Goal: Task Accomplishment & Management: Complete application form

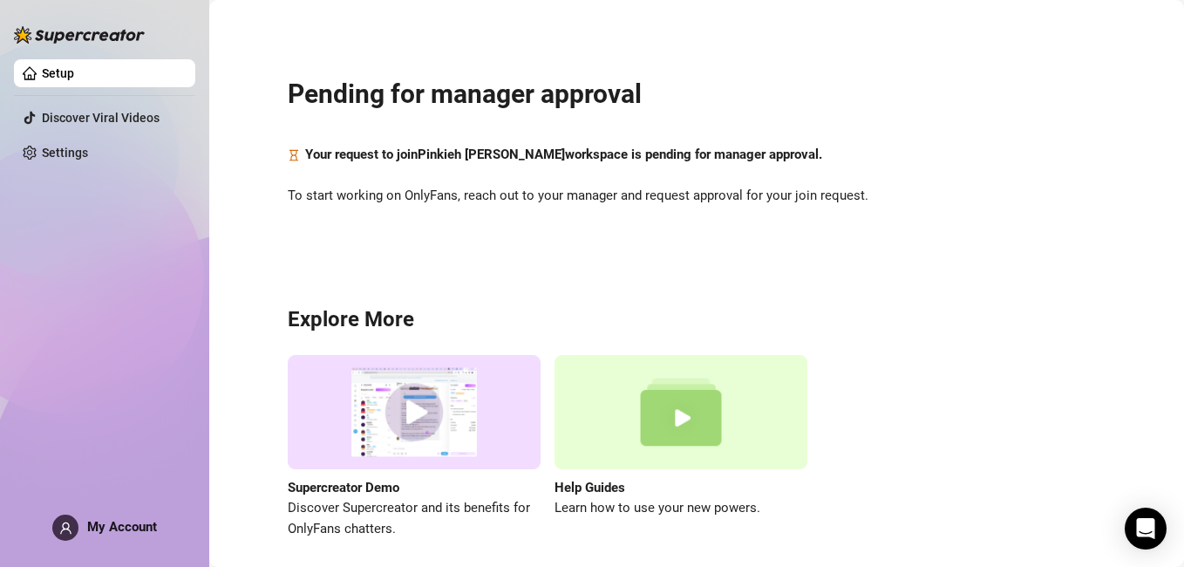
click at [639, 156] on strong "Your request to join Pinkieh Liyah Macalino workspace is pending for manager ap…" at bounding box center [563, 155] width 517 height 16
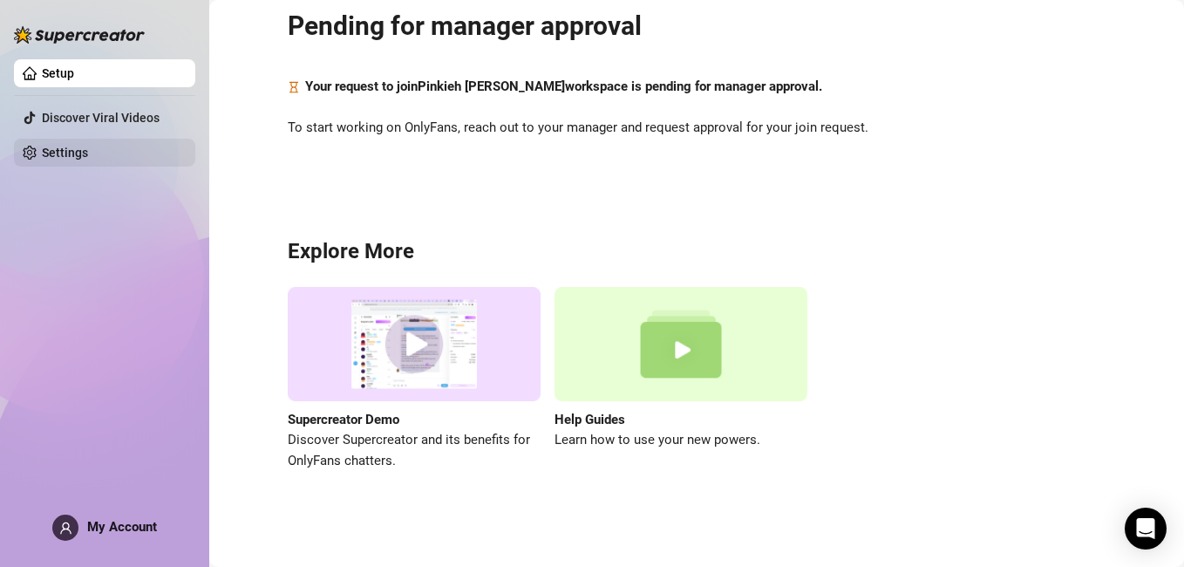
click at [76, 149] on link "Settings" at bounding box center [65, 153] width 46 height 14
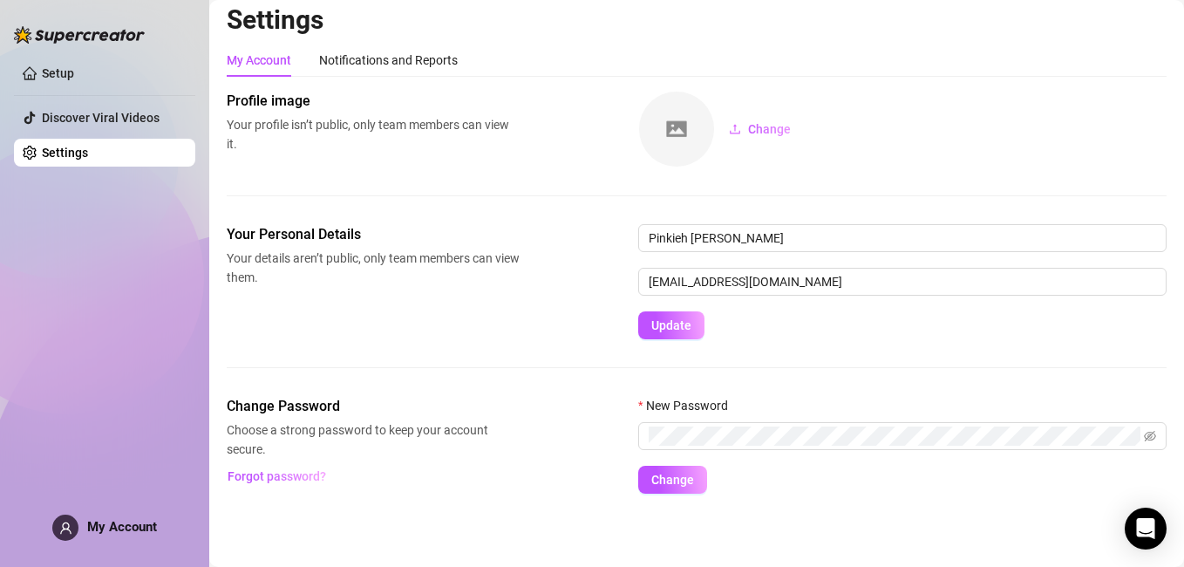
scroll to position [10, 0]
click at [365, 60] on div "Notifications and Reports" at bounding box center [388, 60] width 139 height 19
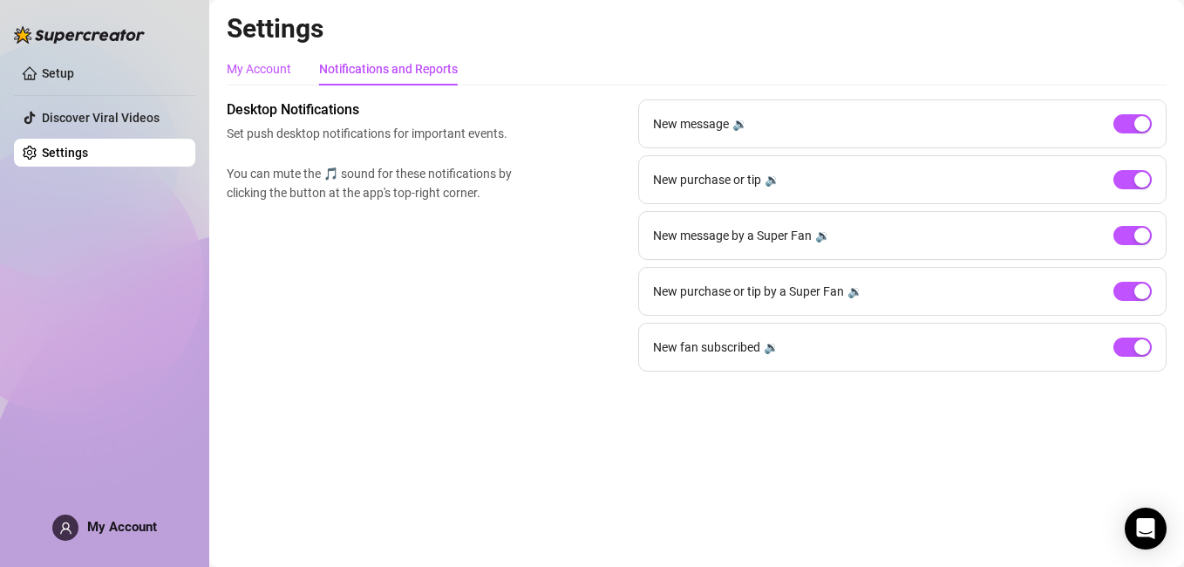
click at [250, 73] on div "My Account" at bounding box center [259, 68] width 65 height 19
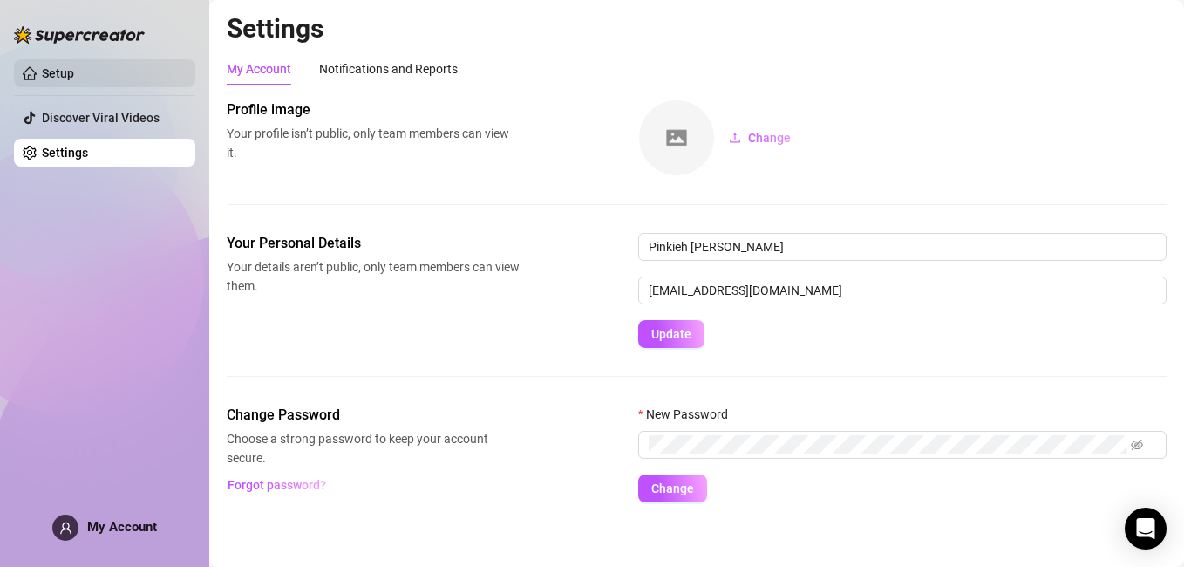
click at [65, 78] on link "Setup" at bounding box center [58, 73] width 32 height 14
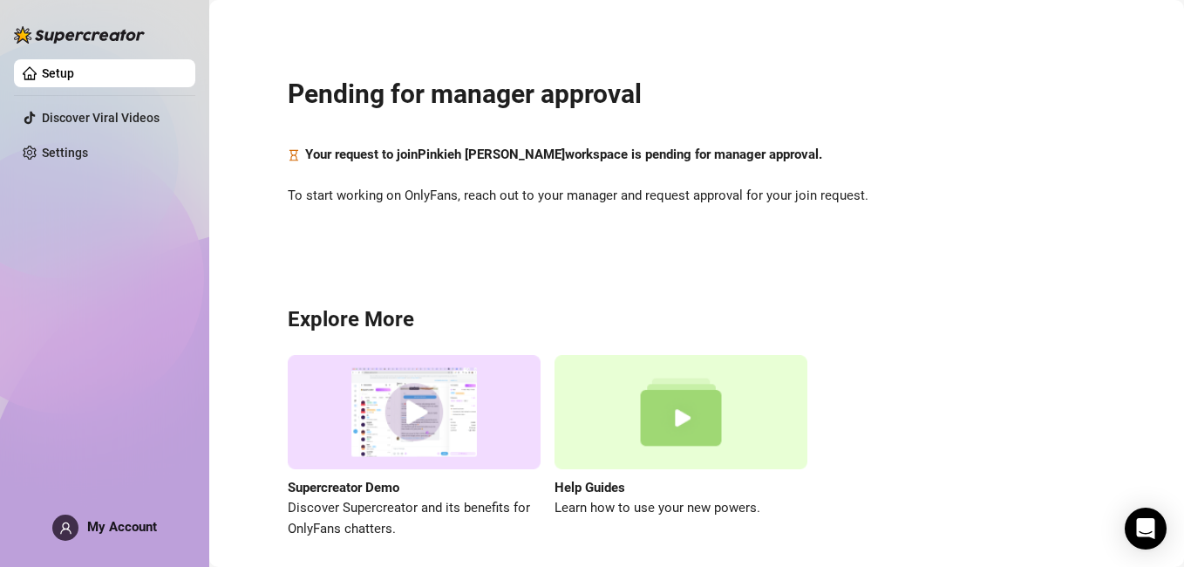
click at [458, 161] on strong "Your request to join [PERSON_NAME] workspace is pending for manager approval." at bounding box center [563, 155] width 517 height 16
drag, startPoint x: 458, startPoint y: 161, endPoint x: 484, endPoint y: 241, distance: 83.6
click at [482, 241] on div "Pending for manager approval Your request to join Pinkieh Liyah Macalino worksp…" at bounding box center [697, 297] width 940 height 570
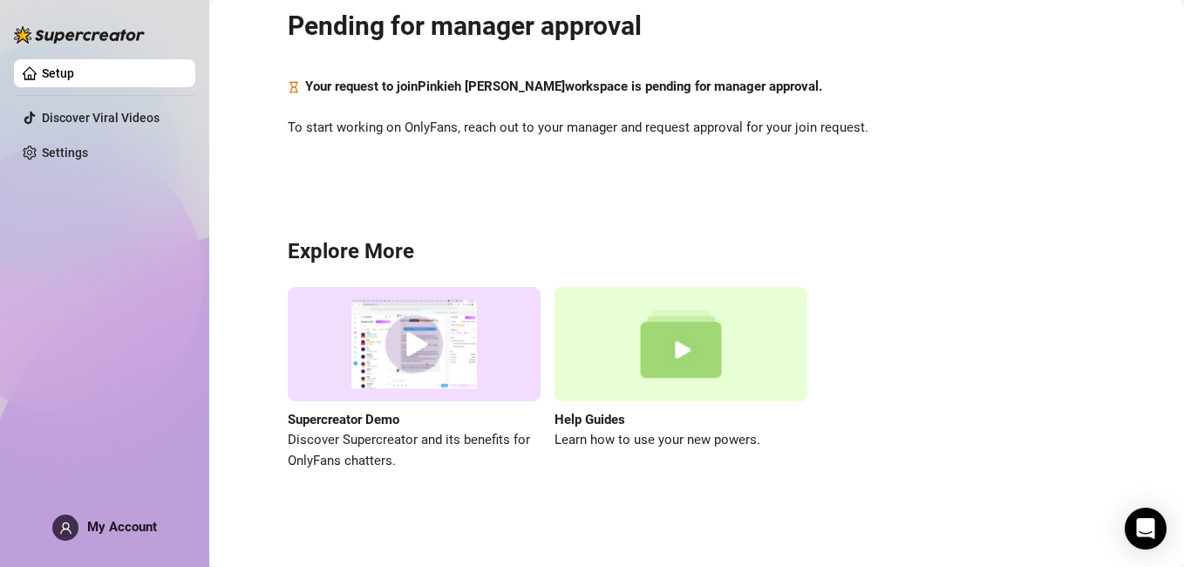
click at [106, 519] on span "My Account" at bounding box center [122, 527] width 70 height 16
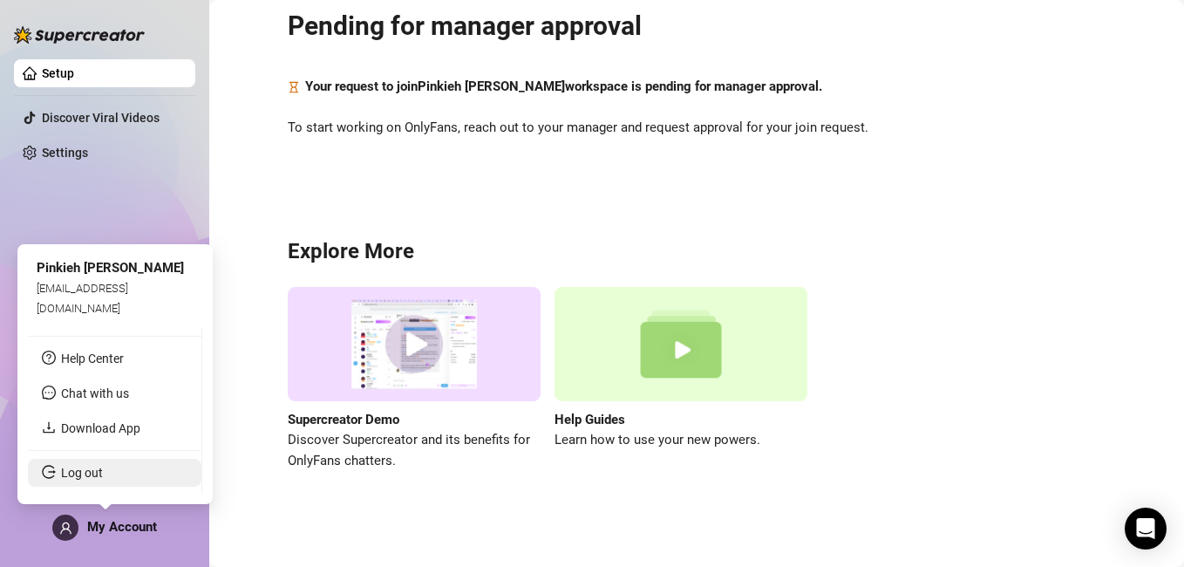
click at [85, 471] on link "Log out" at bounding box center [82, 473] width 42 height 14
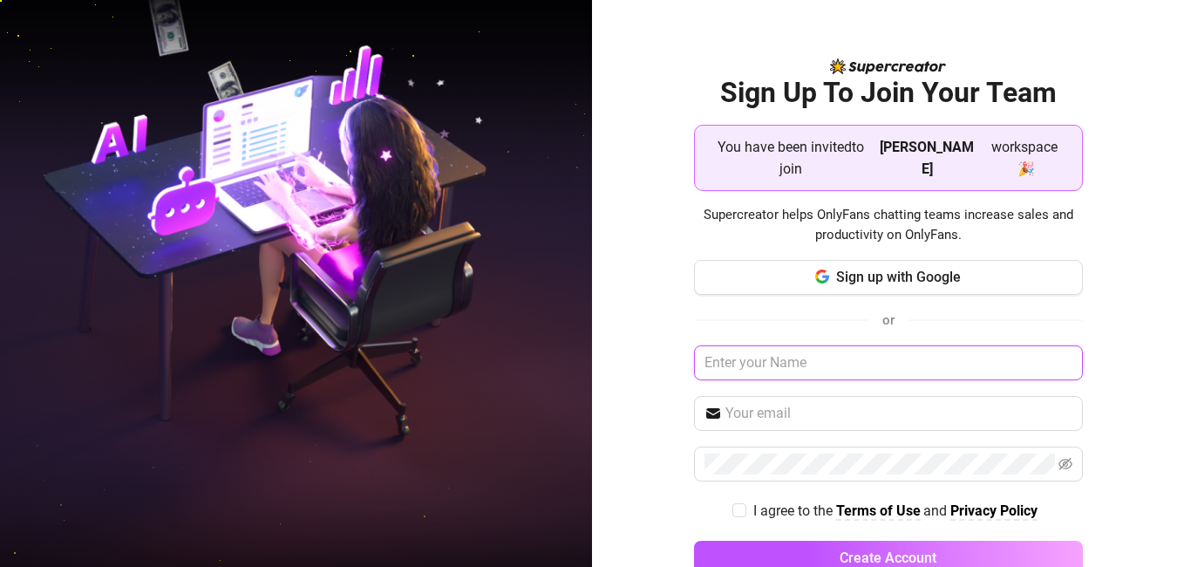
click at [829, 345] on input "text" at bounding box center [888, 362] width 389 height 35
type input "Pinkieh [PERSON_NAME]"
click at [775, 403] on input "text" at bounding box center [899, 413] width 347 height 21
type input "[EMAIL_ADDRESS][DOMAIN_NAME]"
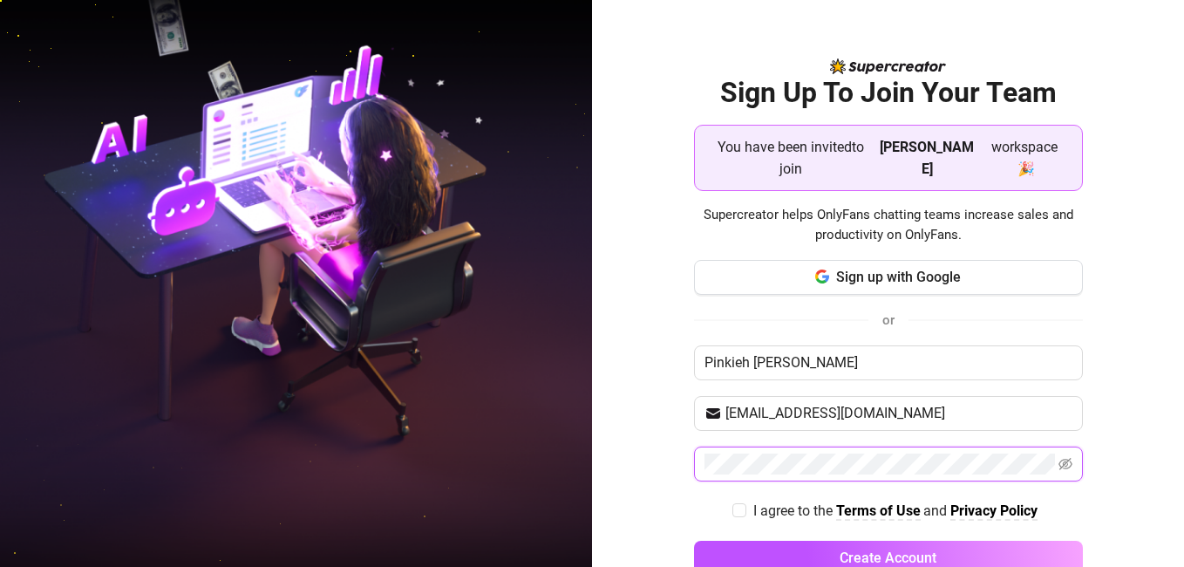
click at [694, 541] on button "Create Account" at bounding box center [888, 558] width 389 height 35
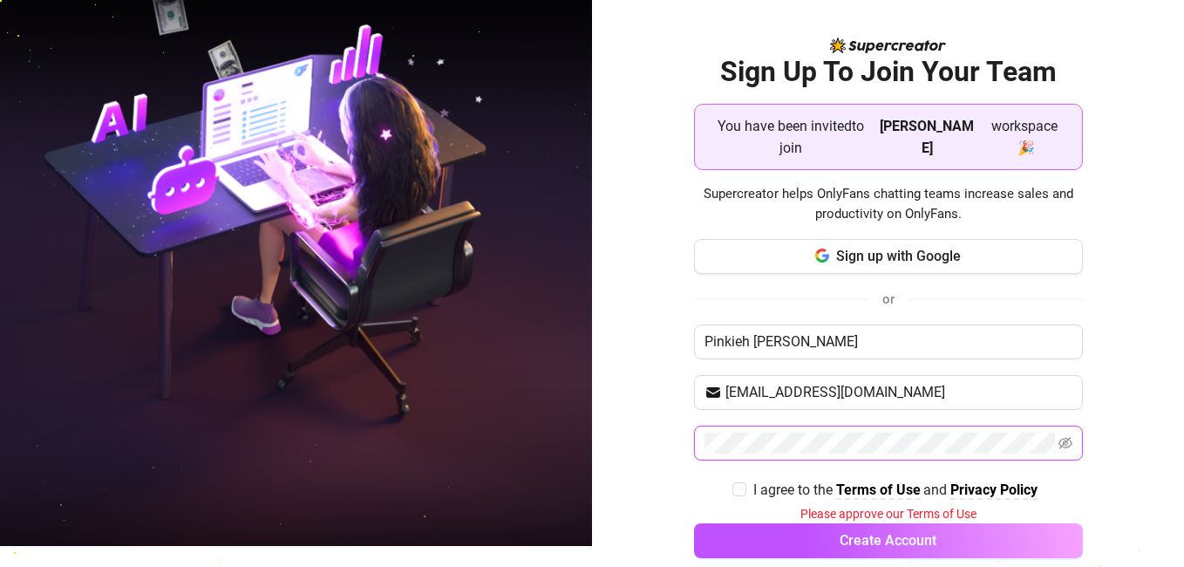
scroll to position [26, 0]
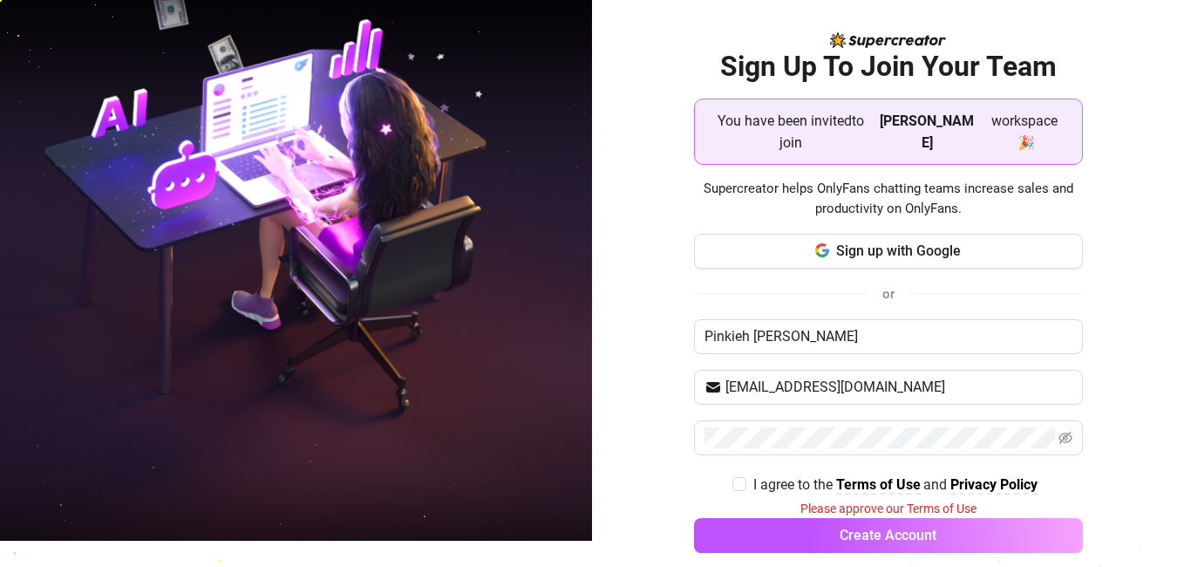
drag, startPoint x: 748, startPoint y: 456, endPoint x: 803, endPoint y: 479, distance: 59.4
click at [754, 476] on span "I agree to the" at bounding box center [795, 484] width 83 height 17
click at [745, 477] on input "I agree to the Terms of Use and Privacy Policy" at bounding box center [739, 483] width 12 height 12
checkbox input "true"
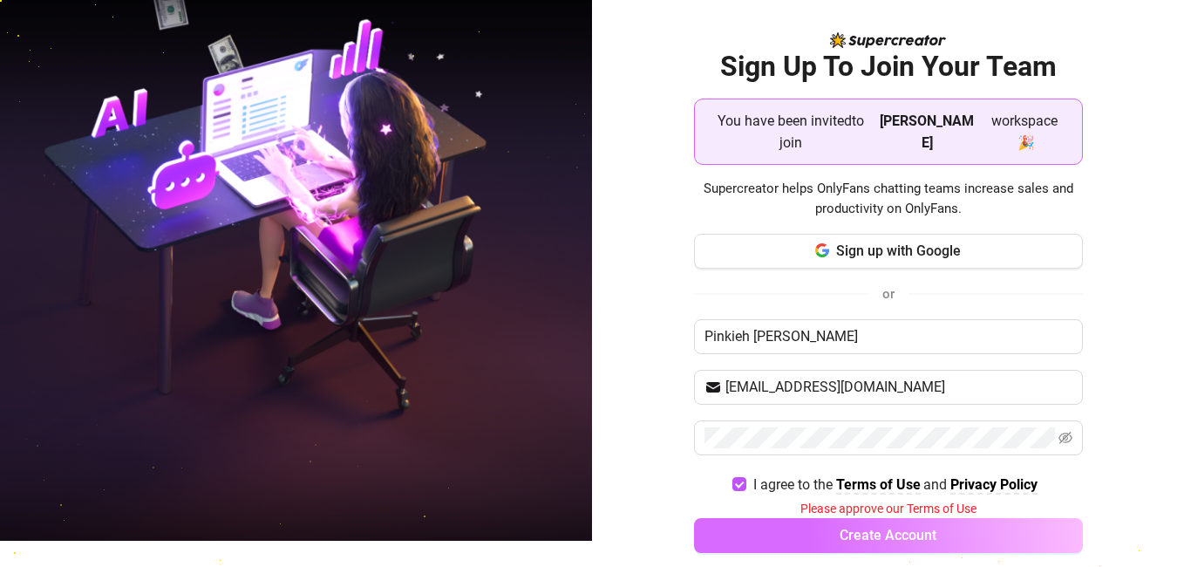
scroll to position [23, 0]
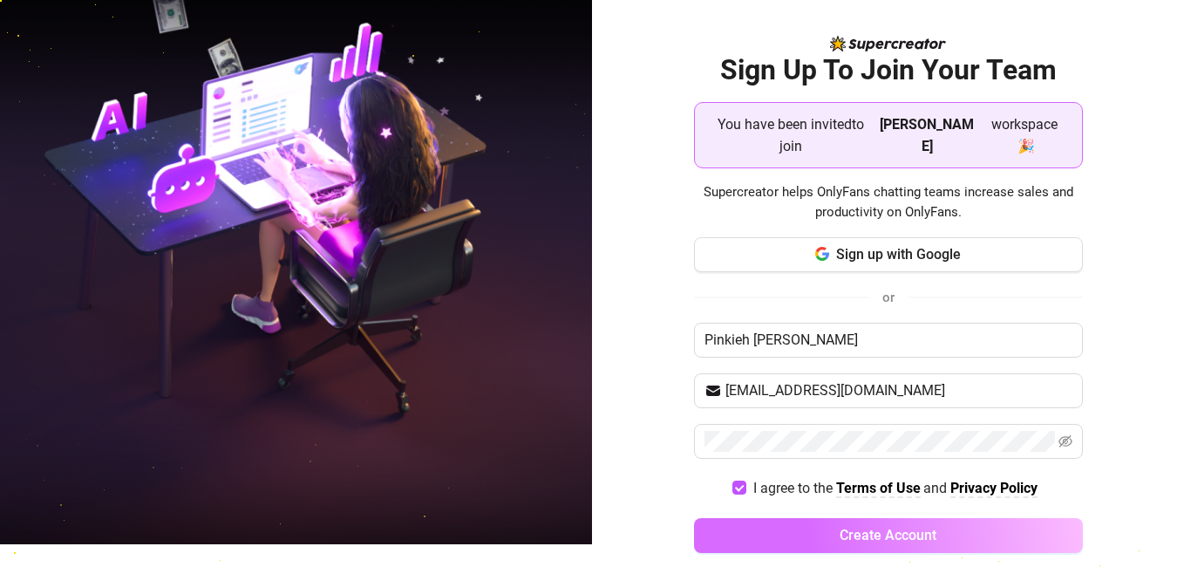
click at [843, 527] on span "Create Account" at bounding box center [888, 535] width 97 height 17
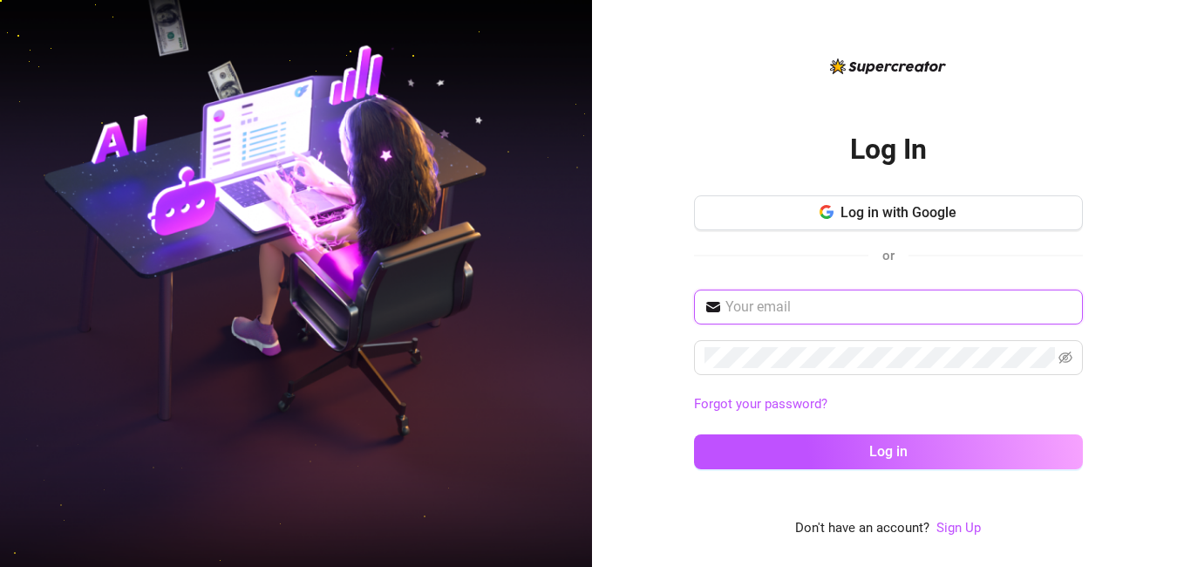
click at [825, 308] on input "text" at bounding box center [899, 307] width 347 height 21
type input "[EMAIL_ADDRESS][DOMAIN_NAME]"
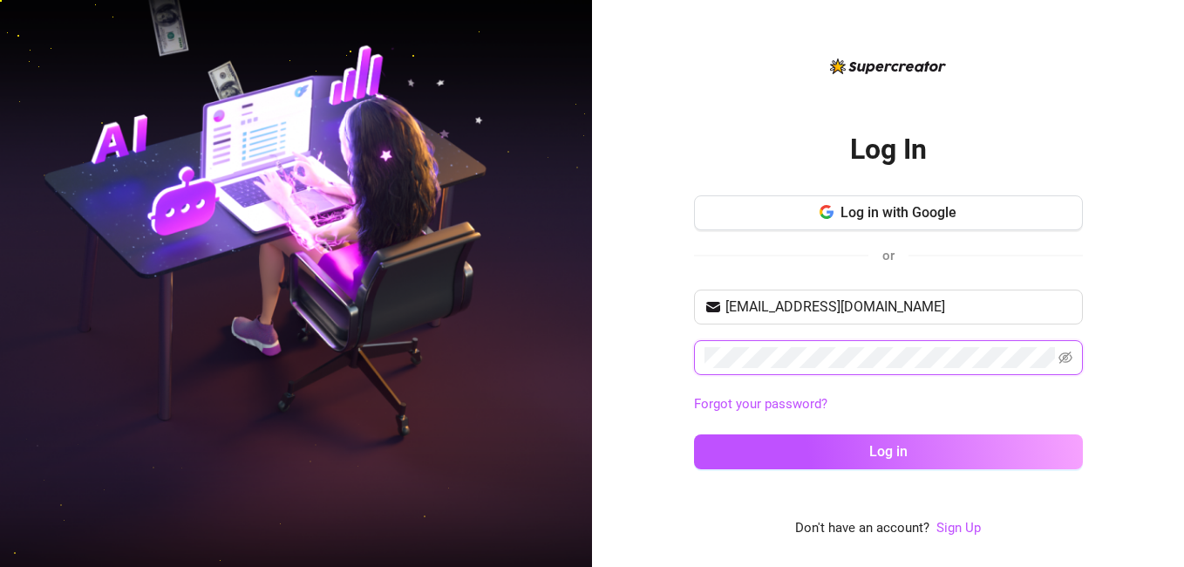
click at [694, 434] on button "Log in" at bounding box center [888, 451] width 389 height 35
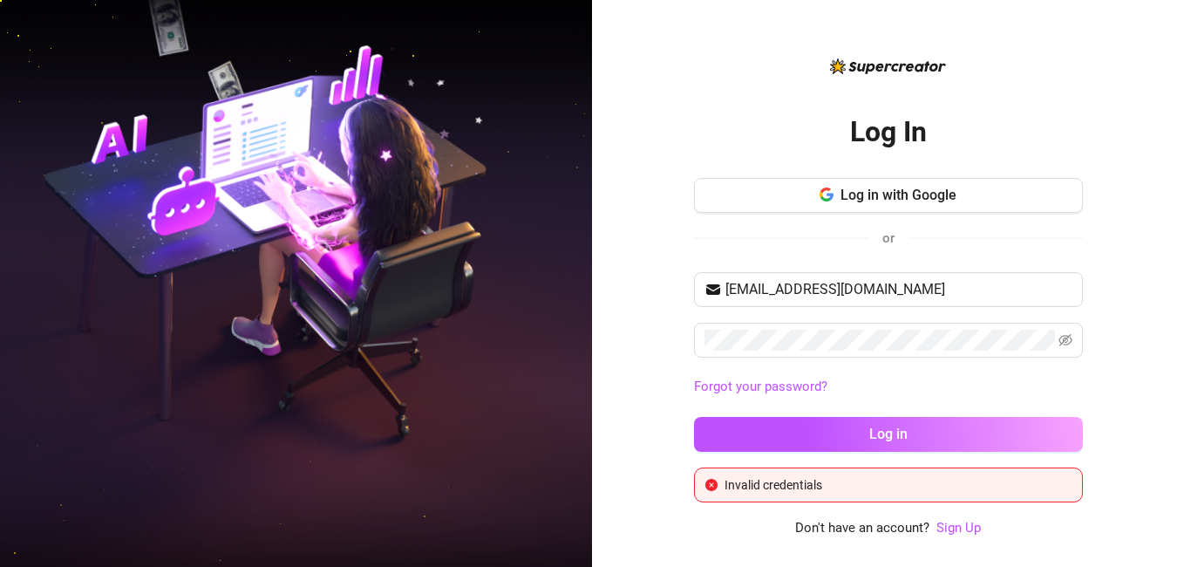
click at [626, 390] on div "Log In Log in with Google or balboaliyah@gmail.com Forgot your password? Log in…" at bounding box center [888, 283] width 592 height 567
click at [849, 321] on div "balboaliyah@gmail.com Forgot your password? Log in" at bounding box center [888, 369] width 389 height 195
click at [930, 199] on span "Log in with Google" at bounding box center [899, 195] width 116 height 17
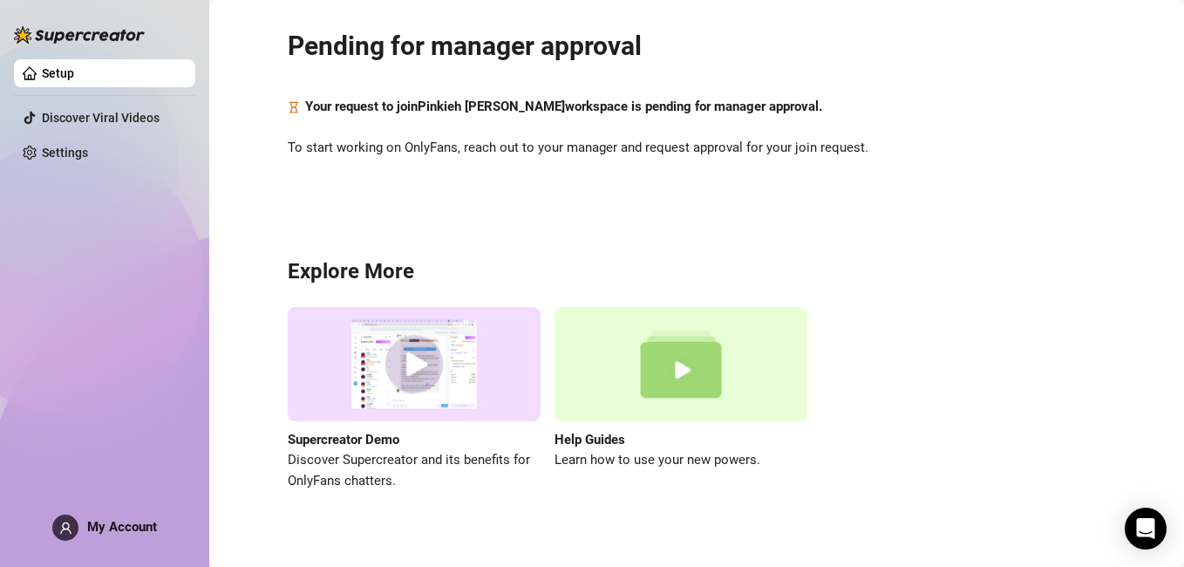
scroll to position [68, 0]
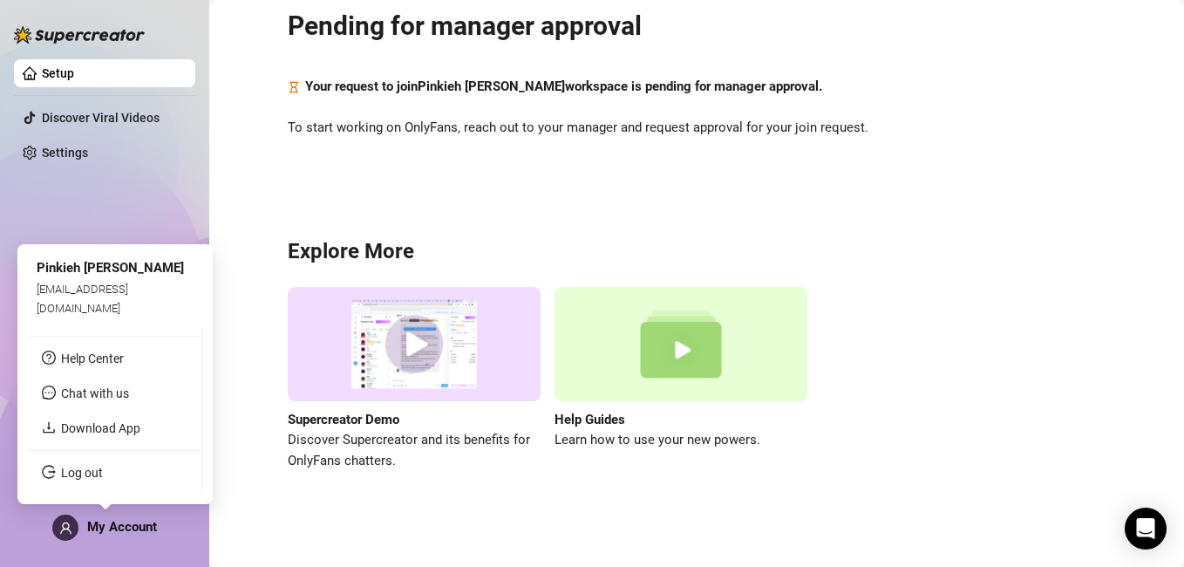
click at [125, 524] on span "My Account" at bounding box center [122, 527] width 70 height 16
click at [92, 474] on link "Log out" at bounding box center [82, 473] width 42 height 14
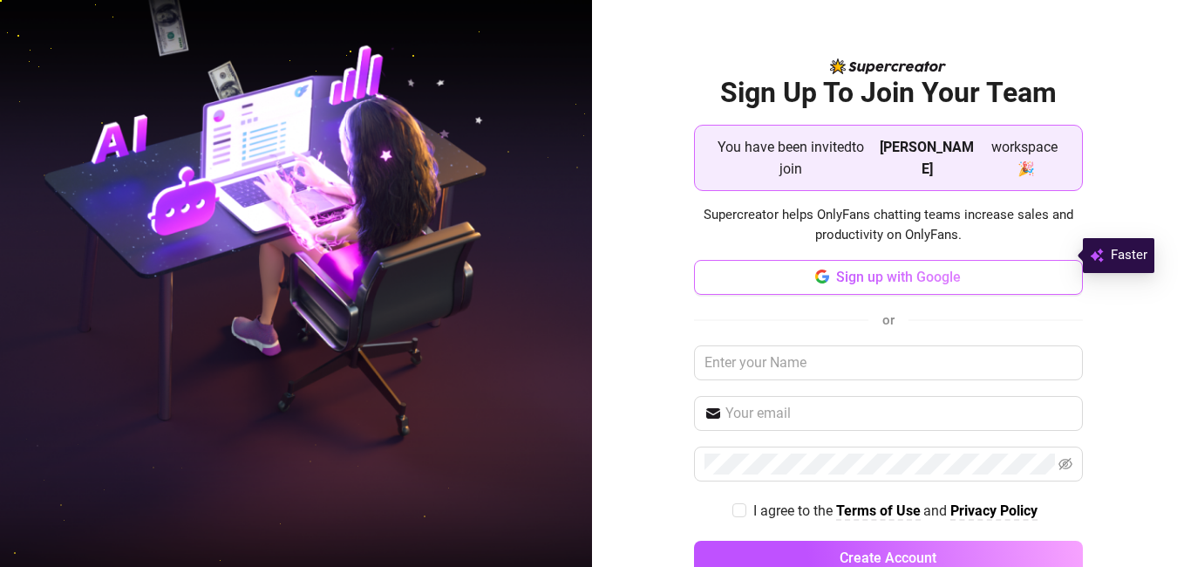
click at [870, 269] on span "Sign up with Google" at bounding box center [898, 277] width 125 height 17
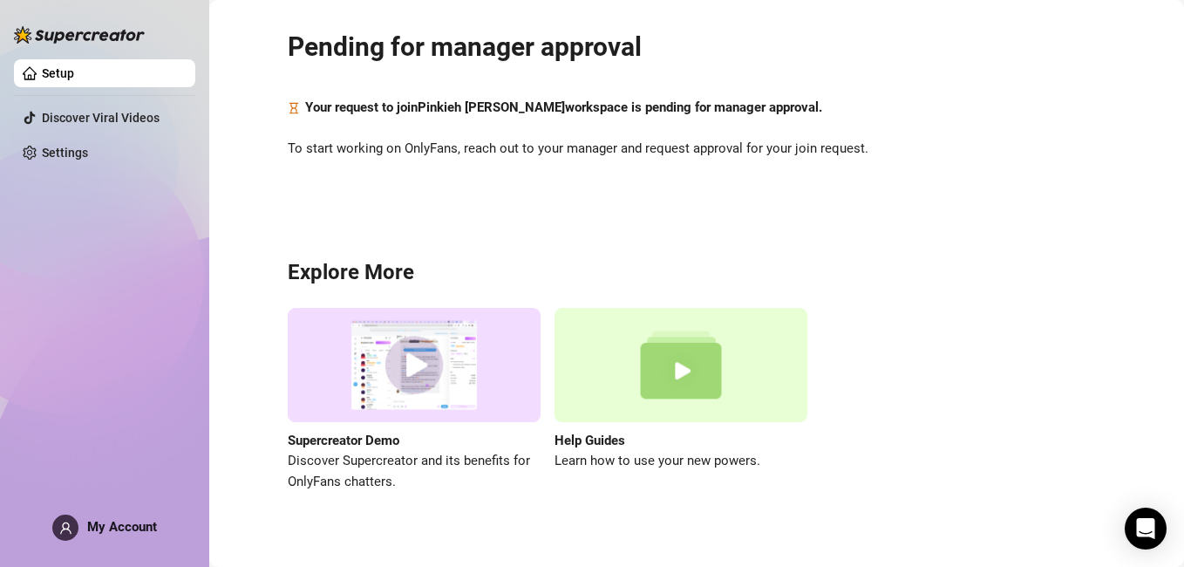
scroll to position [68, 0]
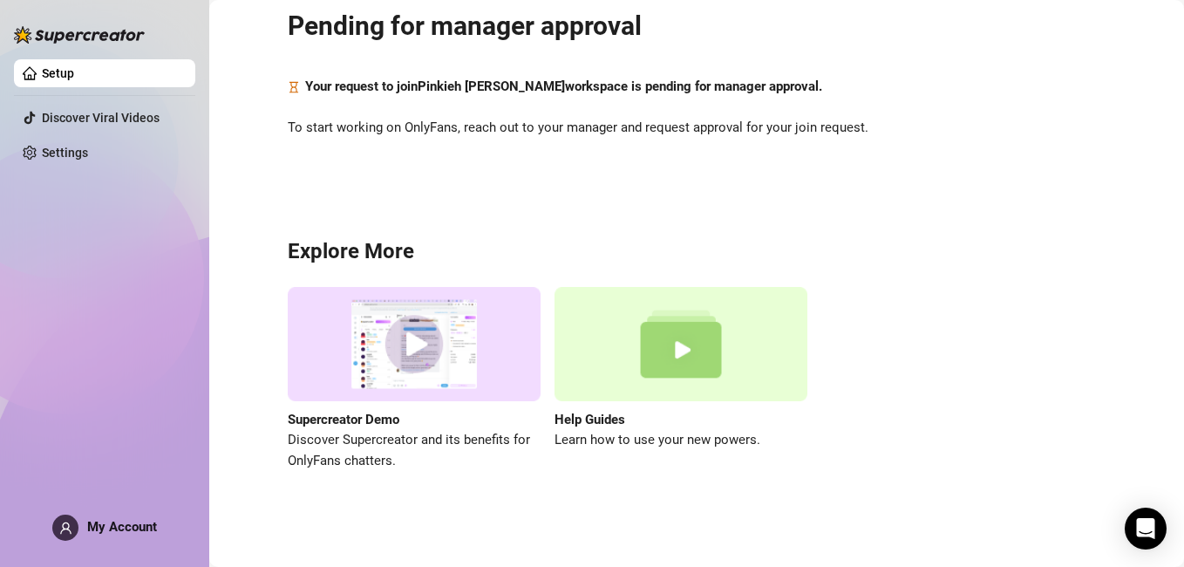
click at [351, 195] on div "Pending for manager approval Your request to join [PERSON_NAME] workspace is pe…" at bounding box center [697, 229] width 940 height 570
click at [724, 162] on div "Pending for manager approval Your request to join [PERSON_NAME] workspace is pe…" at bounding box center [697, 229] width 940 height 570
click at [317, 196] on div "Pending for manager approval Your request to join Pinkieh Liyah Macalino worksp…" at bounding box center [697, 229] width 940 height 570
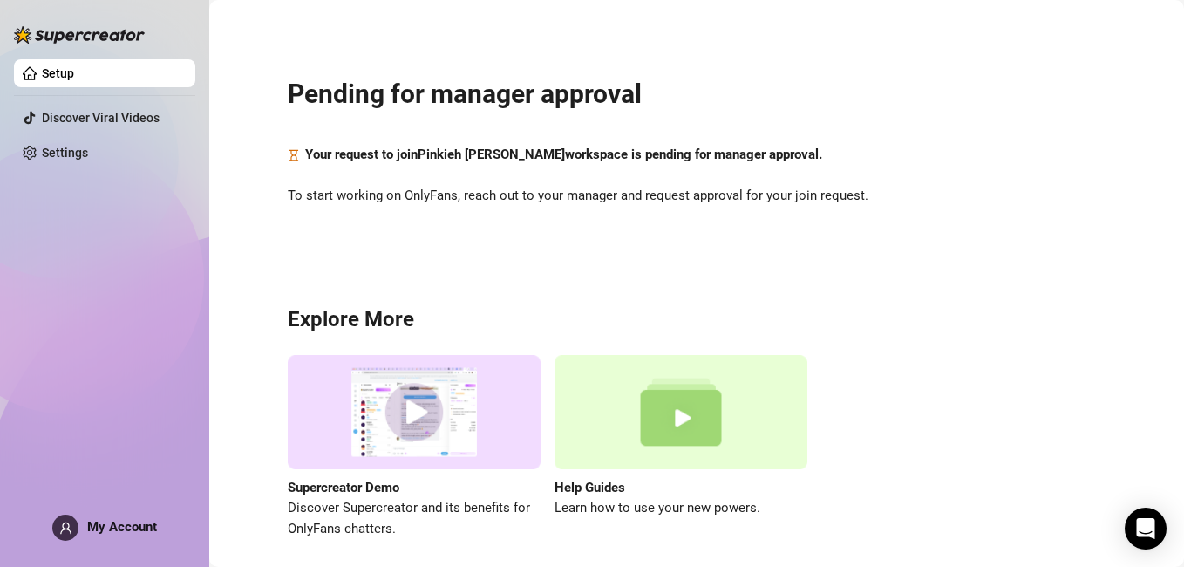
click at [81, 535] on div "My Account" at bounding box center [104, 528] width 105 height 26
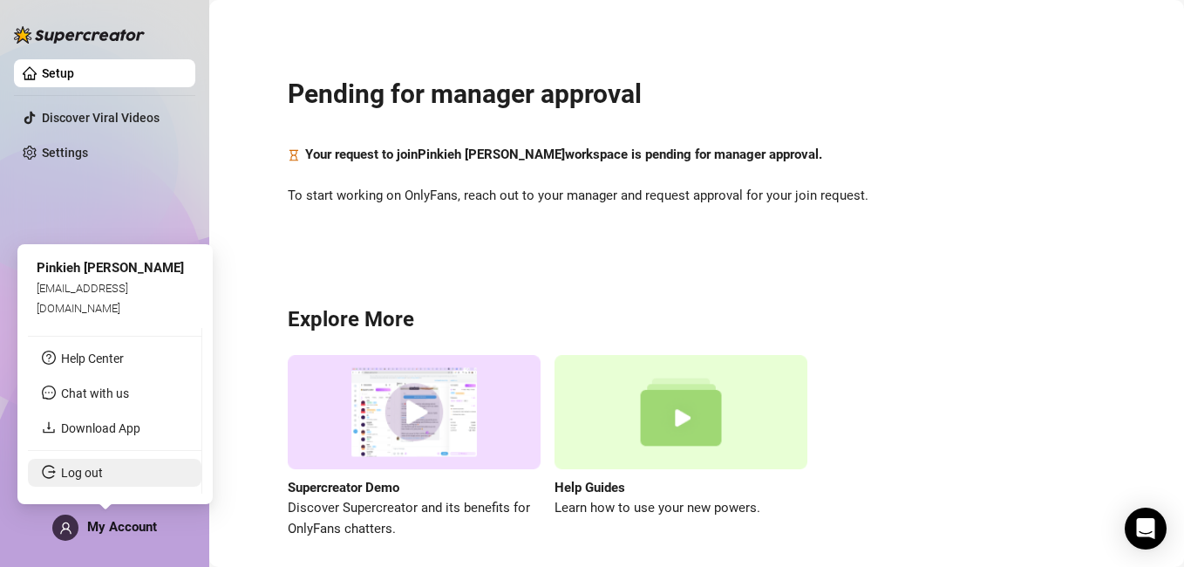
click at [94, 469] on link "Log out" at bounding box center [82, 473] width 42 height 14
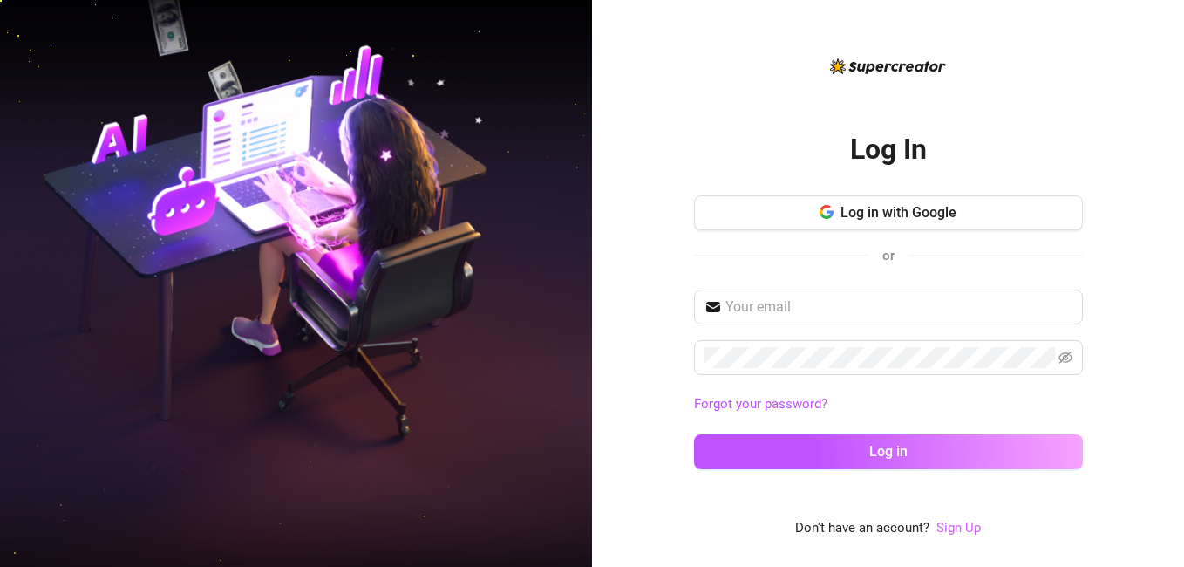
click at [952, 525] on link "Sign Up" at bounding box center [959, 528] width 44 height 16
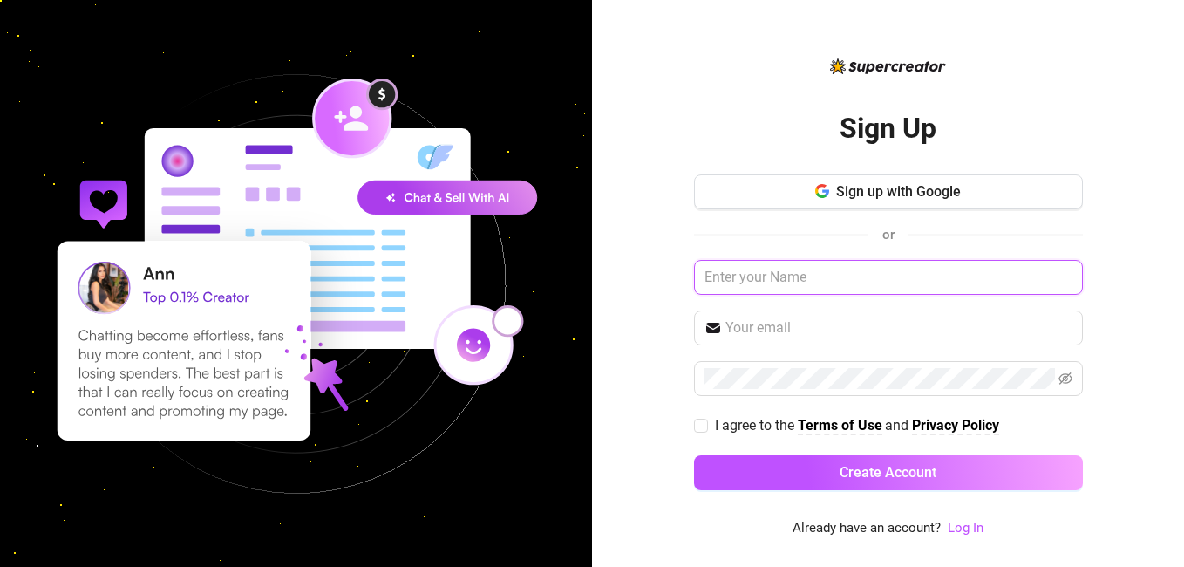
paste input "kylamacalino613@gmail.com"
click at [822, 288] on input "kylamacalino613@gmail.com" at bounding box center [888, 277] width 389 height 35
type input "Pink"
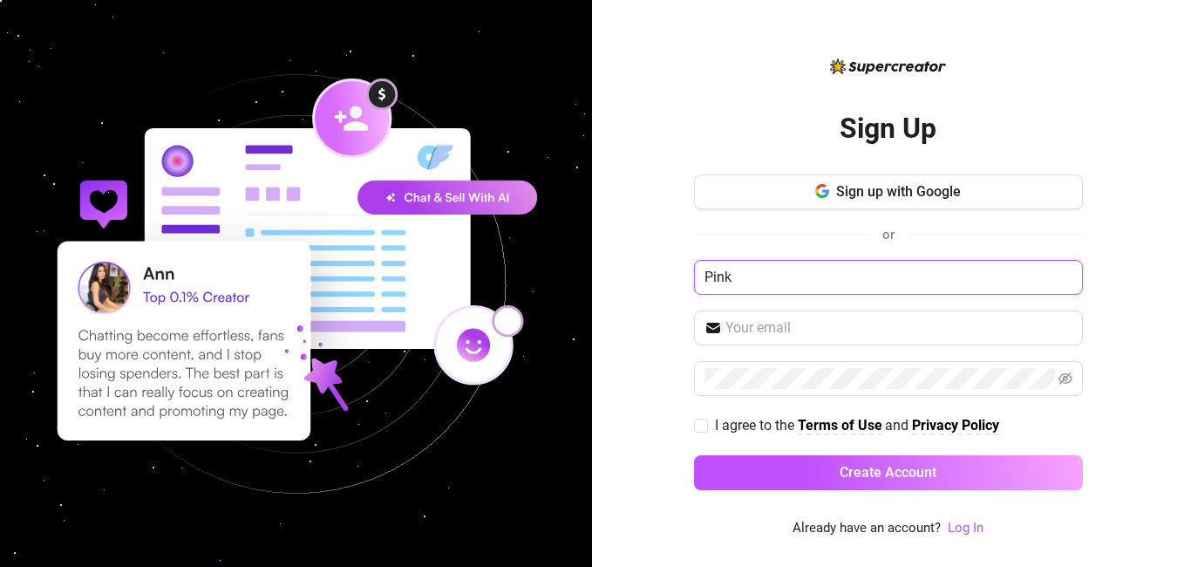
click at [874, 271] on input "Pink" at bounding box center [888, 277] width 389 height 35
click at [857, 280] on input "Pink" at bounding box center [888, 277] width 389 height 35
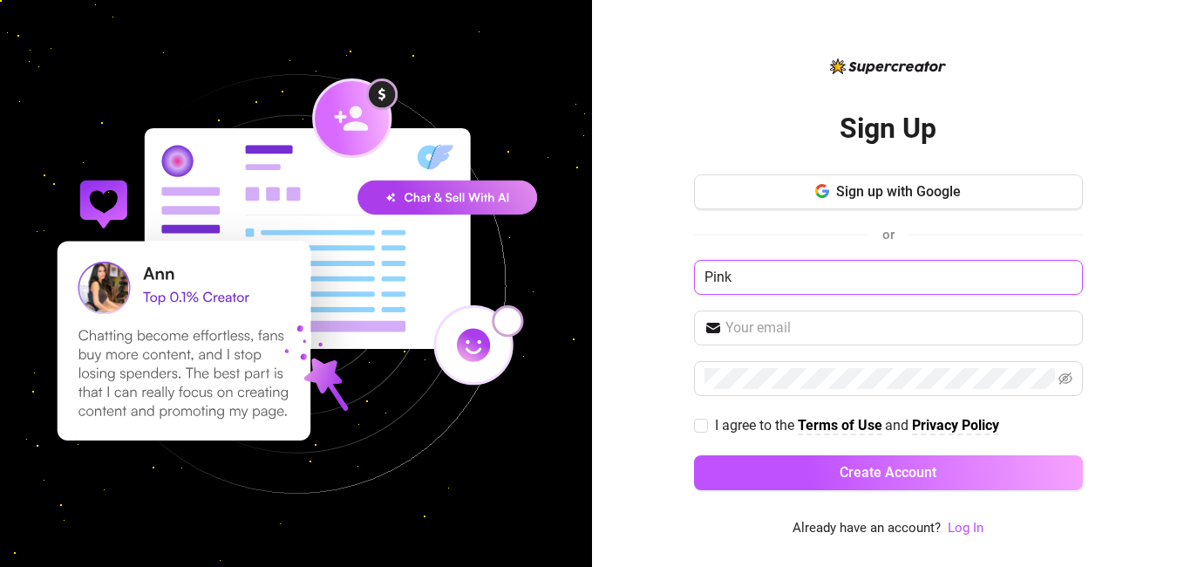
click at [741, 276] on input "Pink" at bounding box center [888, 277] width 389 height 35
click at [775, 280] on input "Pink" at bounding box center [888, 277] width 389 height 35
click at [732, 275] on input "Pink" at bounding box center [888, 277] width 389 height 35
drag, startPoint x: 705, startPoint y: 273, endPoint x: 833, endPoint y: 278, distance: 128.3
click at [833, 278] on input "Pink" at bounding box center [888, 277] width 389 height 35
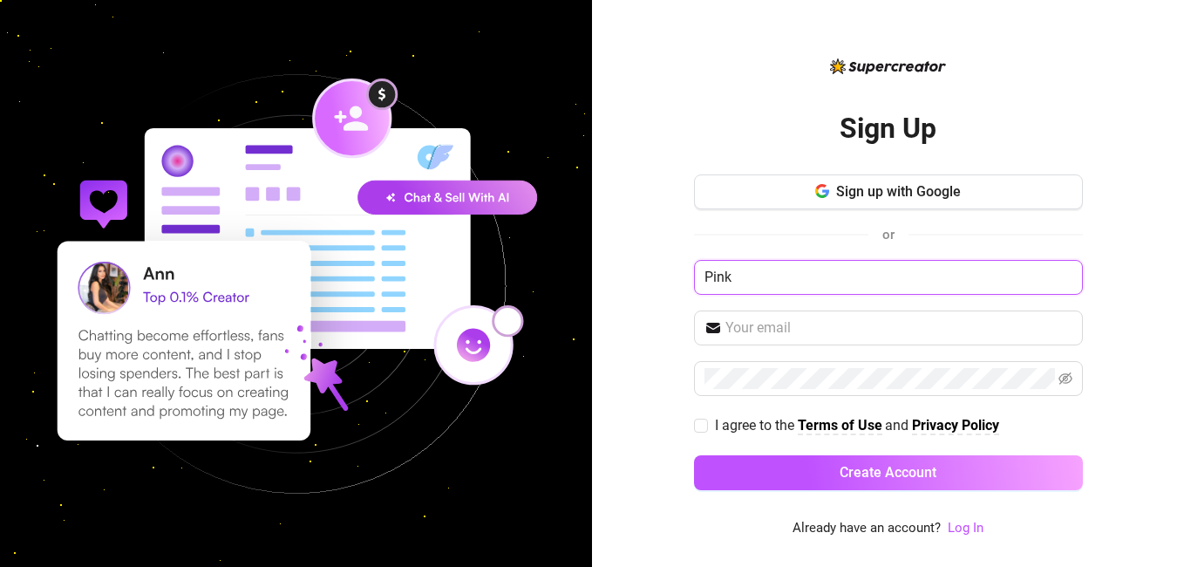
click at [856, 275] on input "Pink" at bounding box center [888, 277] width 389 height 35
type input "Pinkieh Macalino"
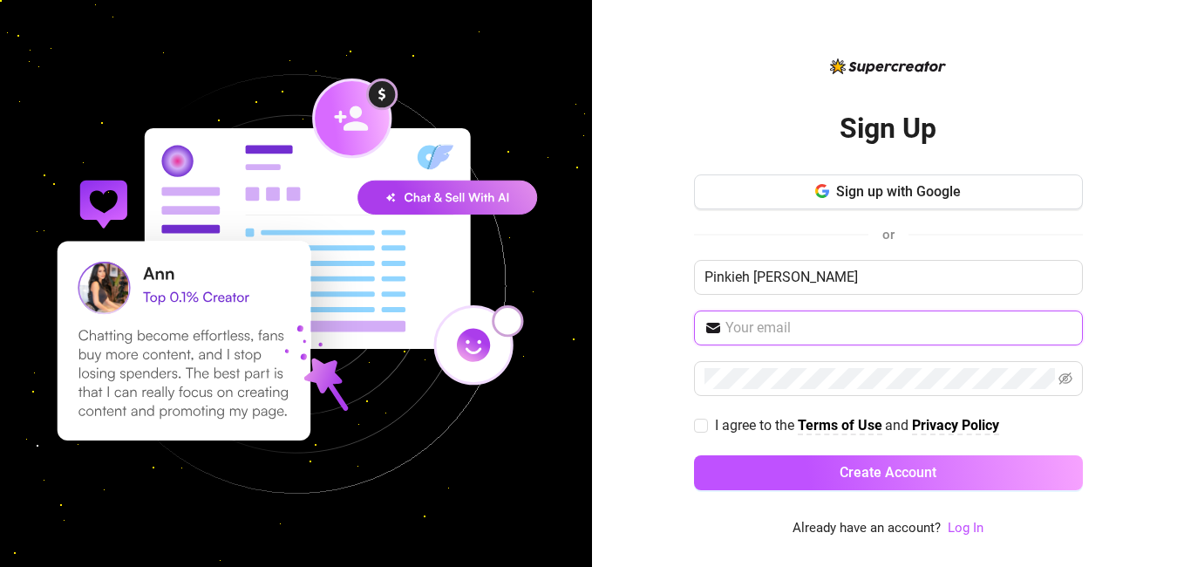
click at [855, 337] on input "text" at bounding box center [899, 327] width 347 height 21
paste input "kylamacalino613@gmail.com"
type input "kylamacalino613@gmail.com"
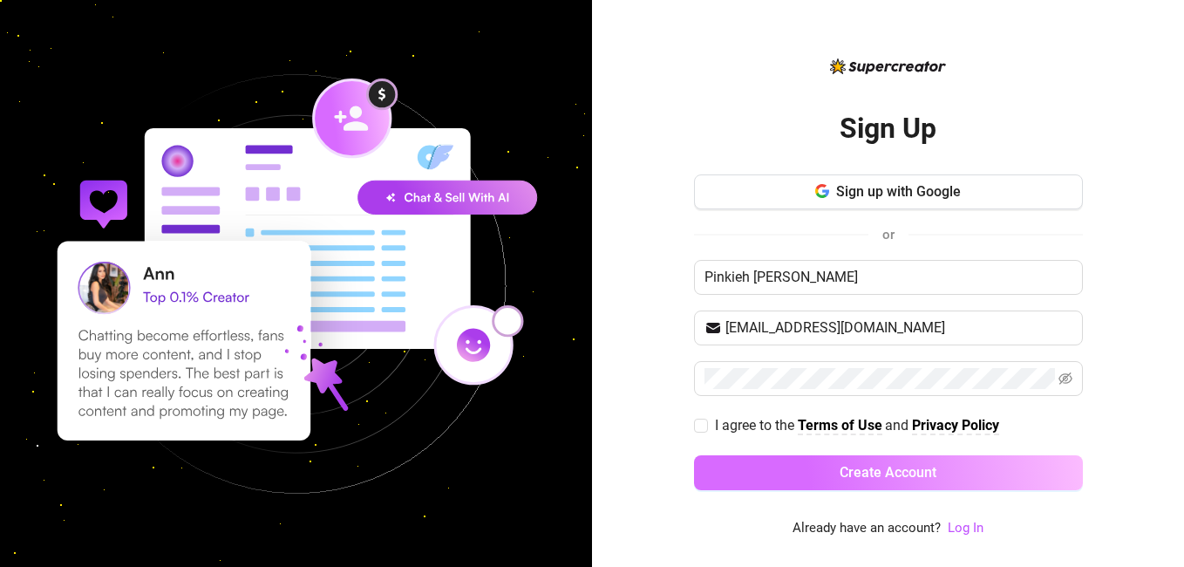
click at [849, 474] on span "Create Account" at bounding box center [888, 472] width 97 height 17
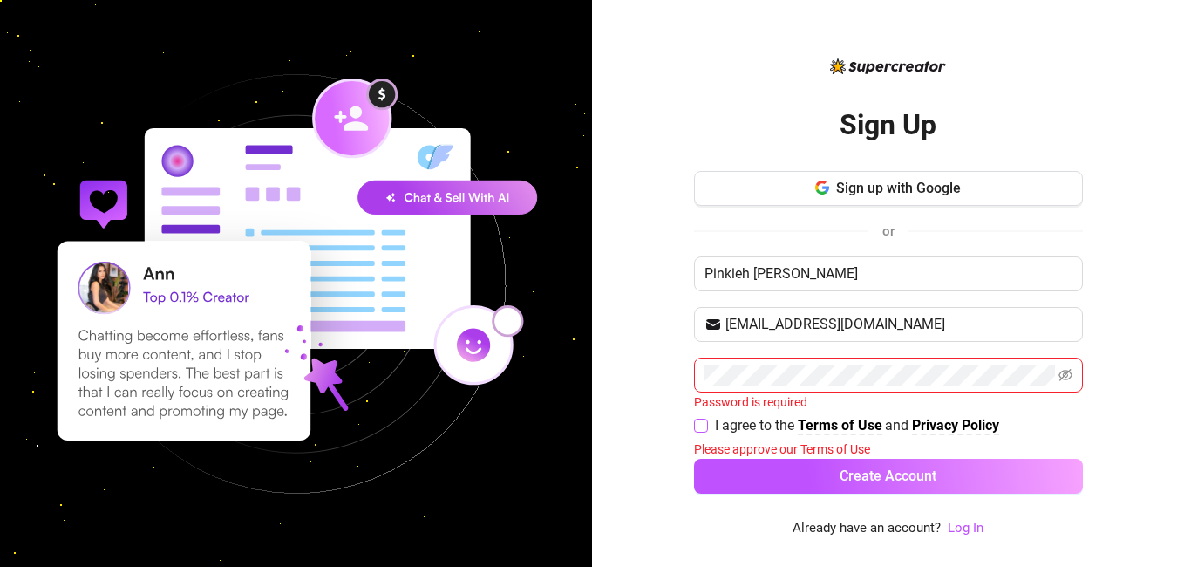
click at [709, 419] on span "I agree to the Terms of Use and Privacy Policy" at bounding box center [857, 425] width 298 height 22
click at [706, 419] on input "I agree to the Terms of Use and Privacy Policy" at bounding box center [700, 425] width 12 height 12
checkbox input "true"
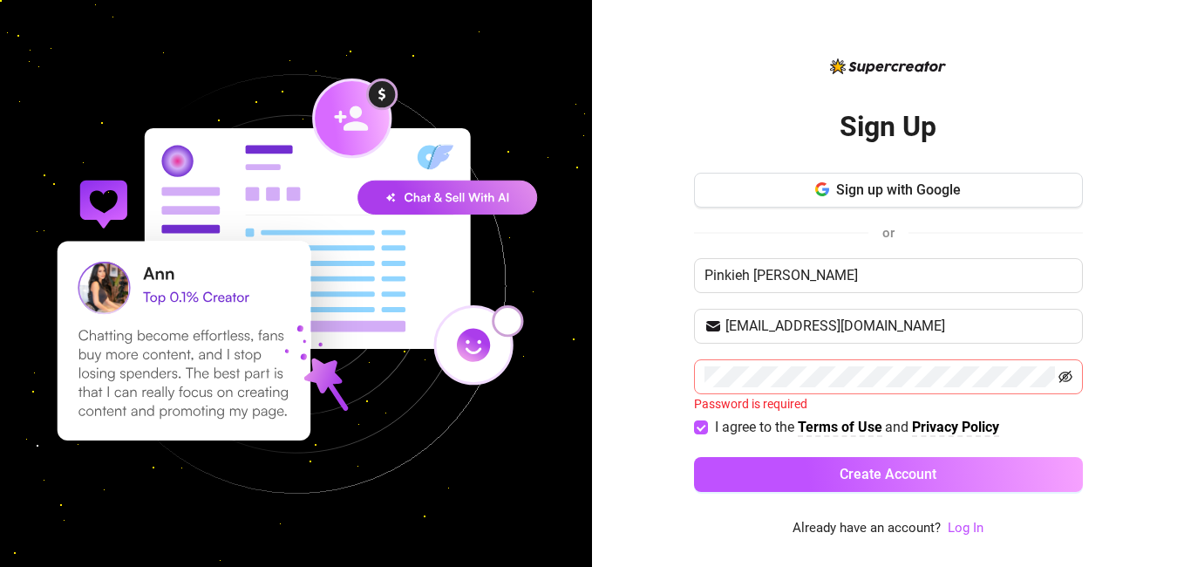
click at [1060, 381] on icon "eye-invisible" at bounding box center [1066, 377] width 14 height 12
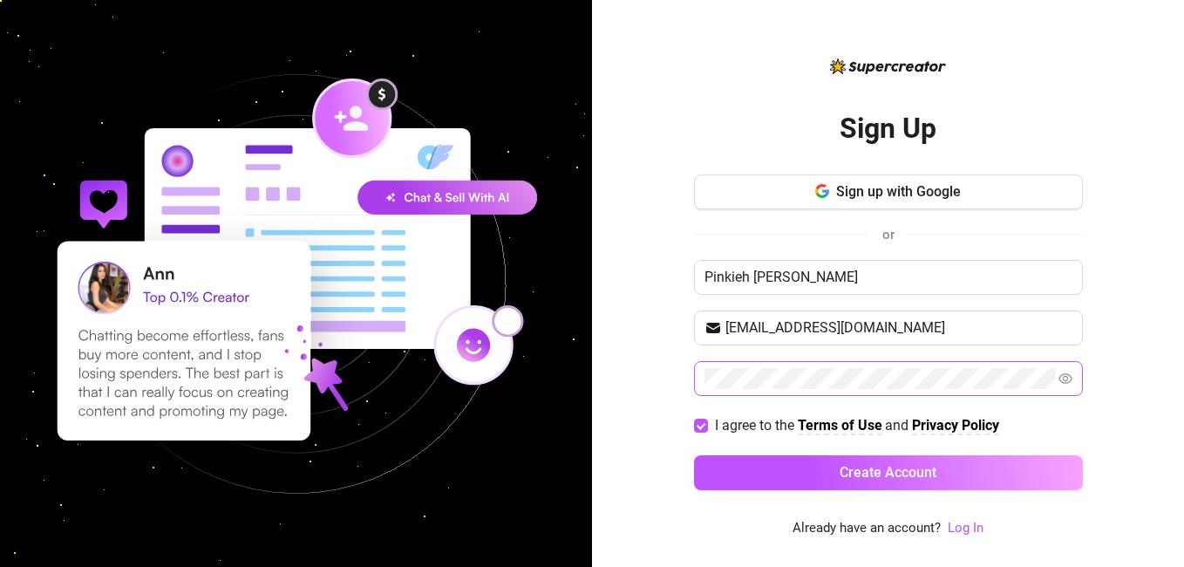
click at [1089, 439] on div "Sign Up Sign up with Google or Pinkieh Macalino kylamacalino613@gmail.com I agr…" at bounding box center [888, 283] width 592 height 567
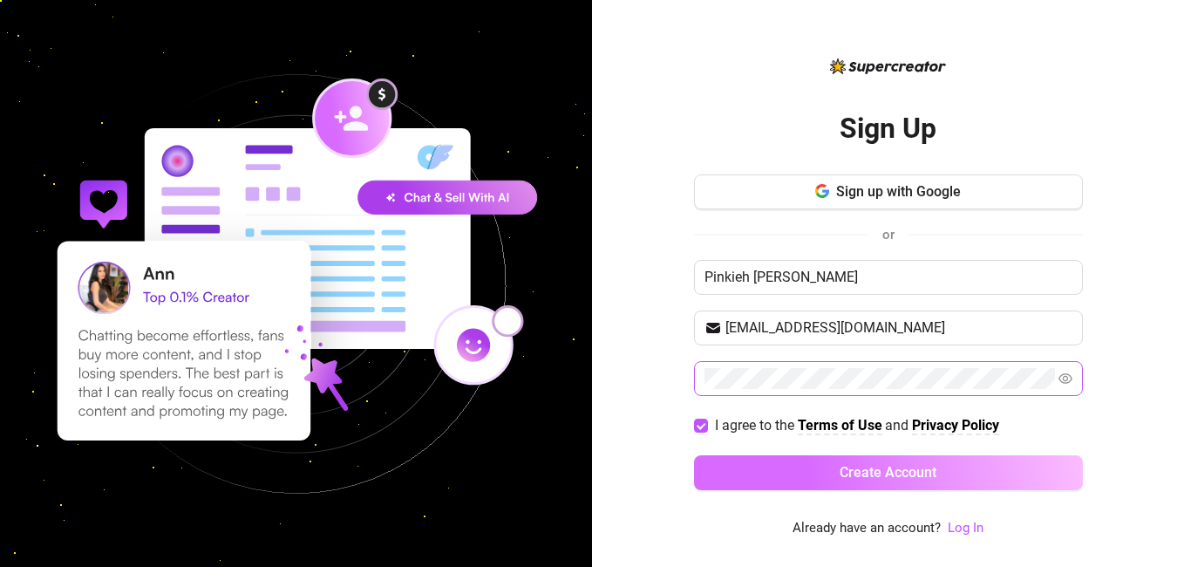
click at [918, 468] on span "Create Account" at bounding box center [888, 472] width 97 height 17
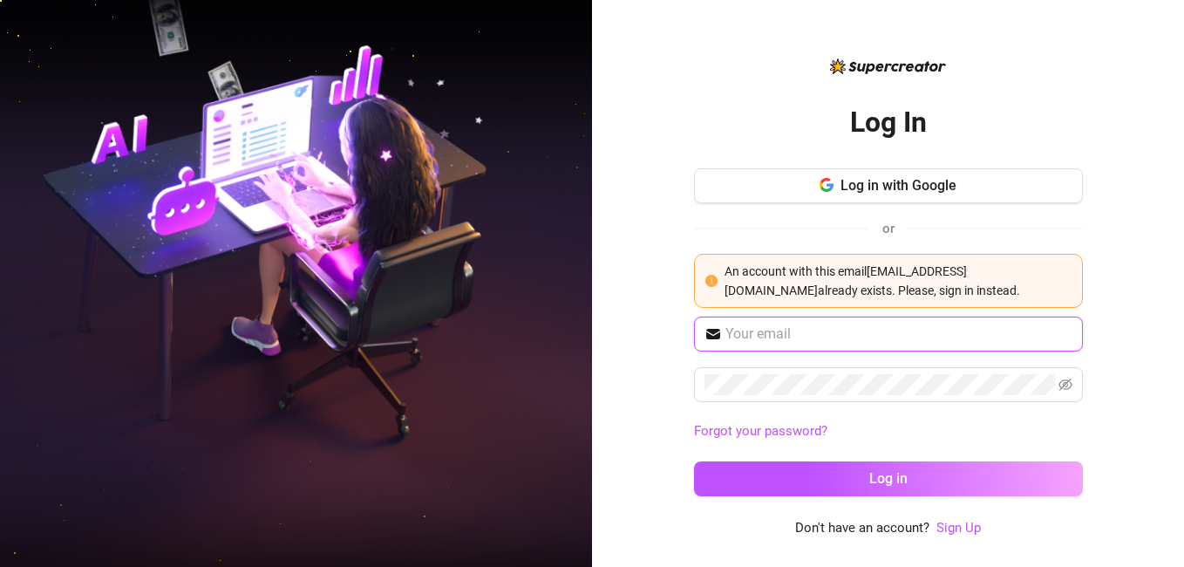
click at [785, 336] on input "text" at bounding box center [899, 334] width 347 height 21
click at [765, 334] on input "text" at bounding box center [899, 334] width 347 height 21
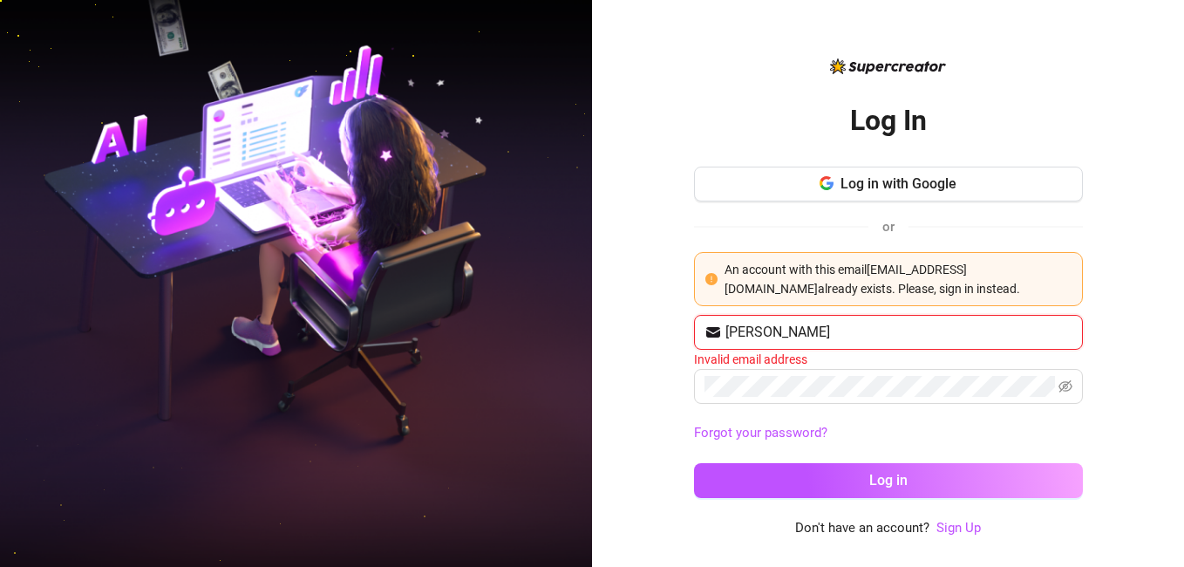
type input "kylamacalino613@gmail.com"
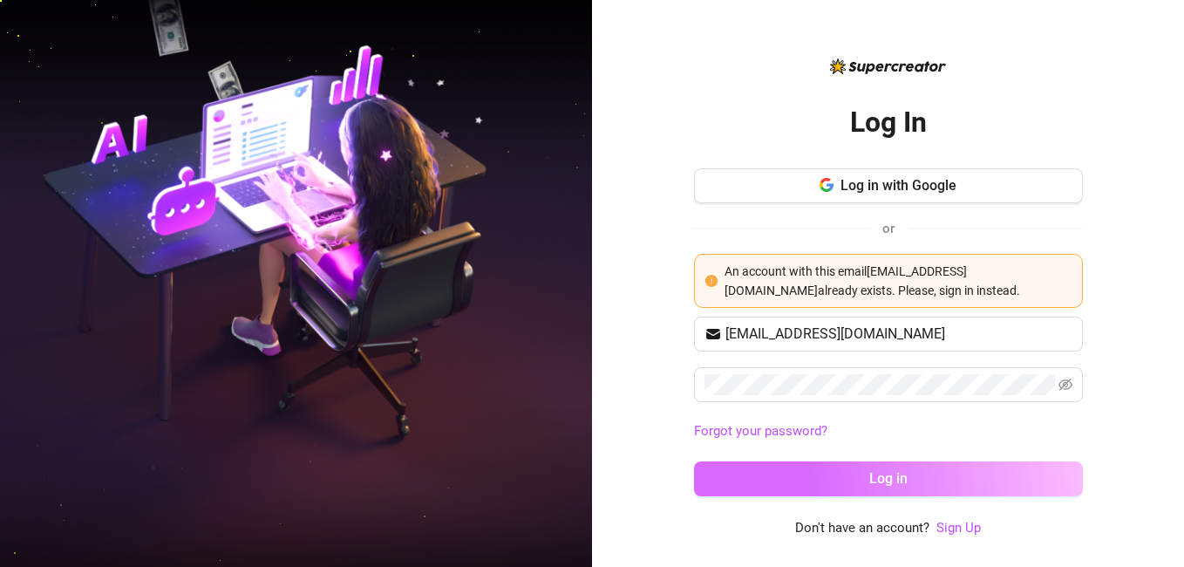
click at [870, 477] on span "Log in" at bounding box center [889, 478] width 38 height 17
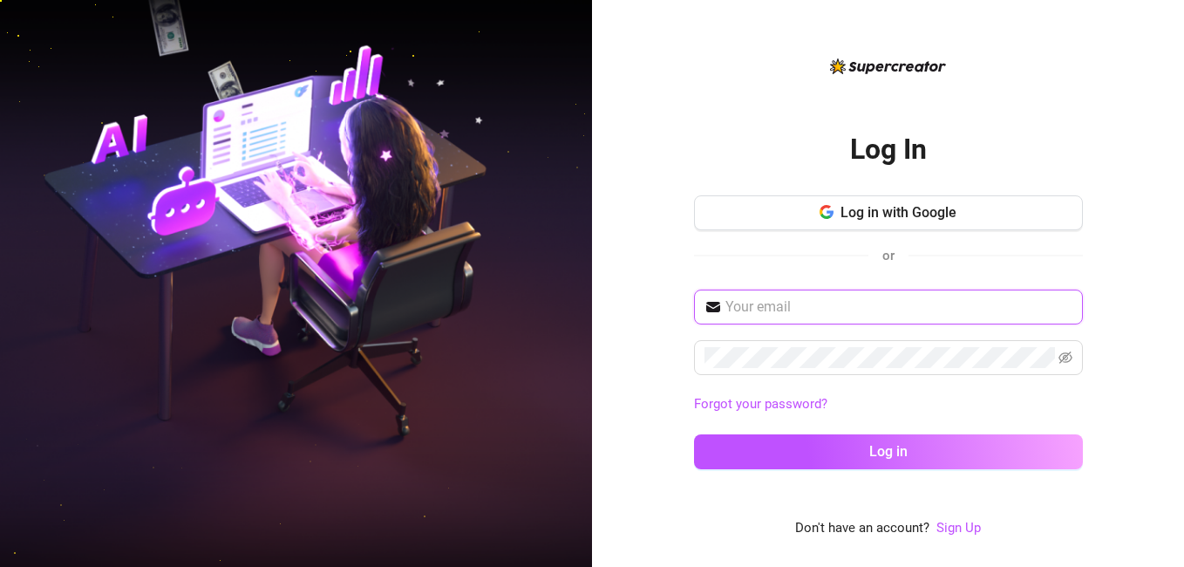
click at [813, 310] on input "text" at bounding box center [899, 307] width 347 height 21
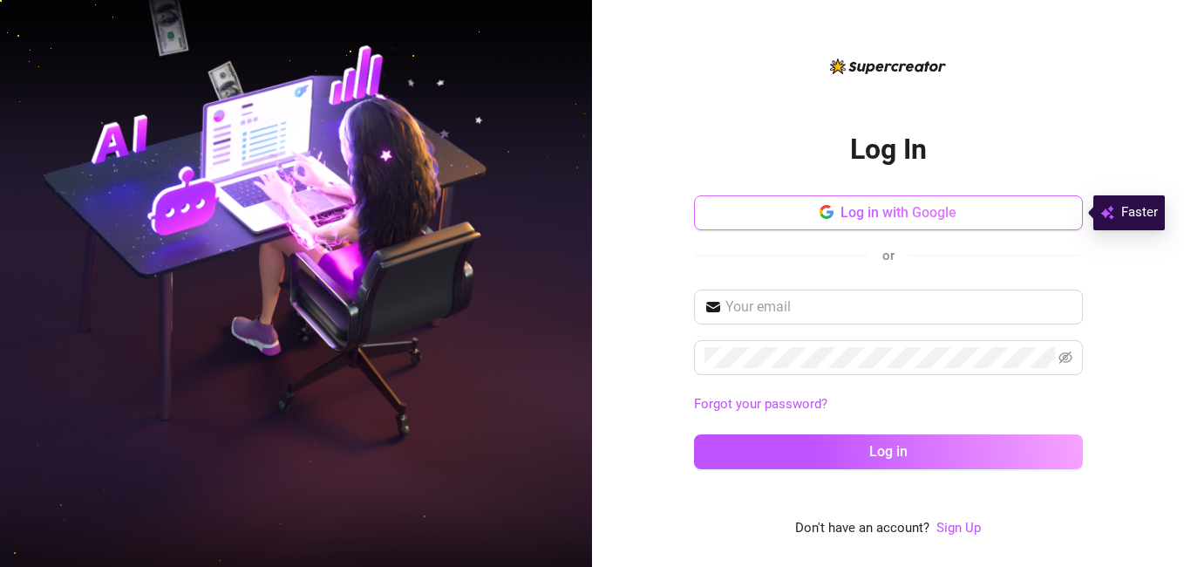
click at [847, 204] on span "Log in with Google" at bounding box center [899, 212] width 116 height 17
click at [861, 208] on span "Log in with Google" at bounding box center [899, 212] width 116 height 17
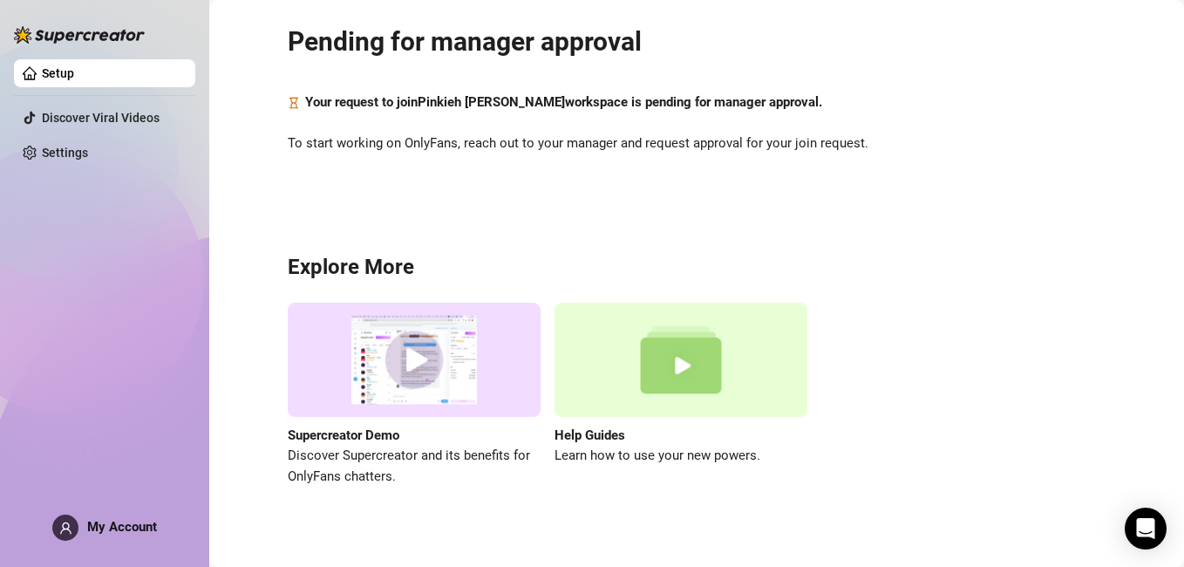
scroll to position [68, 0]
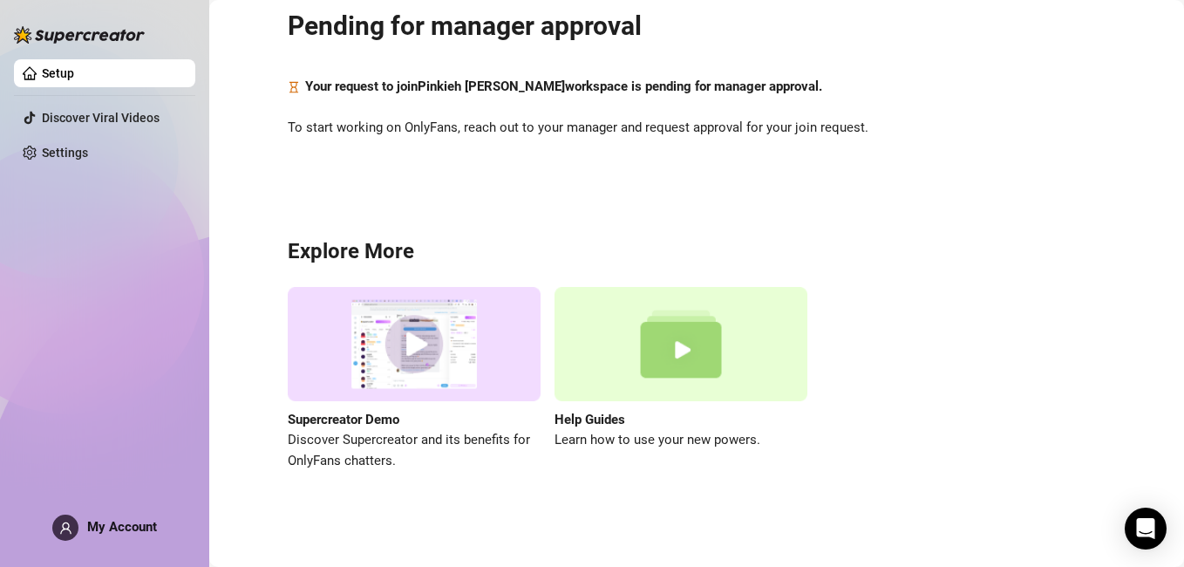
drag, startPoint x: 61, startPoint y: 150, endPoint x: 142, endPoint y: 31, distance: 143.7
click at [63, 151] on link "Settings" at bounding box center [65, 153] width 46 height 14
click at [82, 154] on link "Settings" at bounding box center [65, 153] width 46 height 14
click at [82, 149] on link "Settings" at bounding box center [65, 153] width 46 height 14
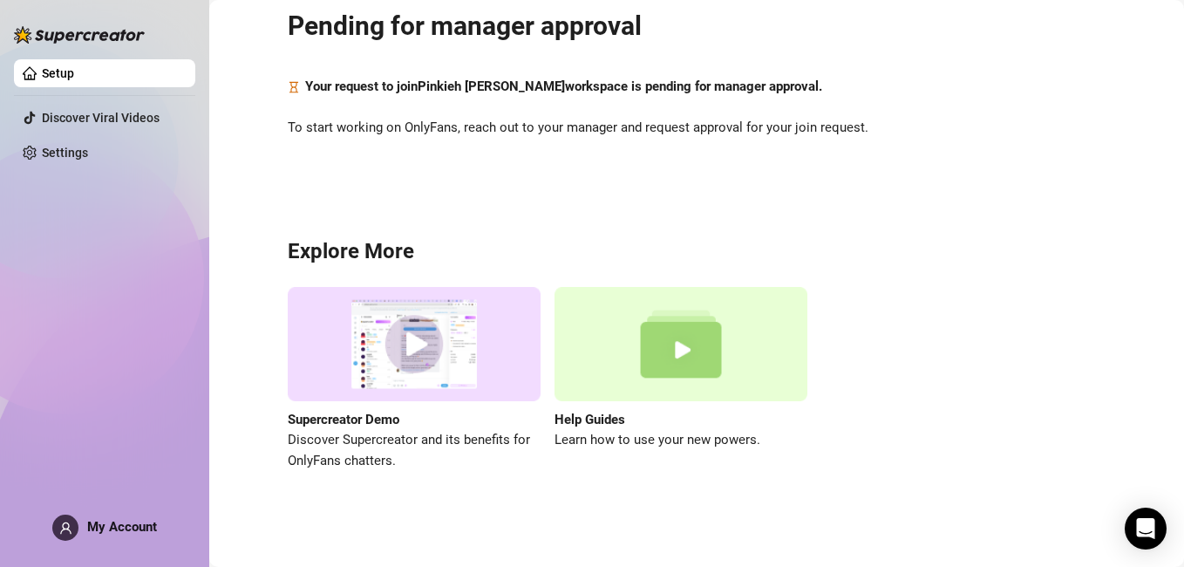
click at [82, 149] on link "Settings" at bounding box center [65, 153] width 46 height 14
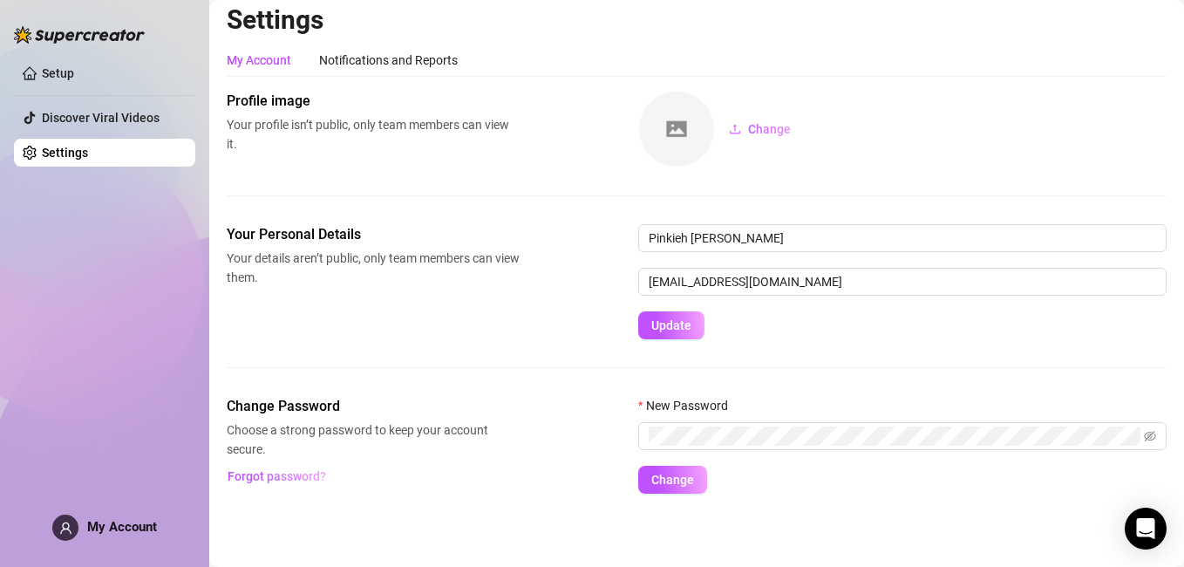
scroll to position [10, 0]
click at [64, 76] on link "Setup" at bounding box center [58, 73] width 32 height 14
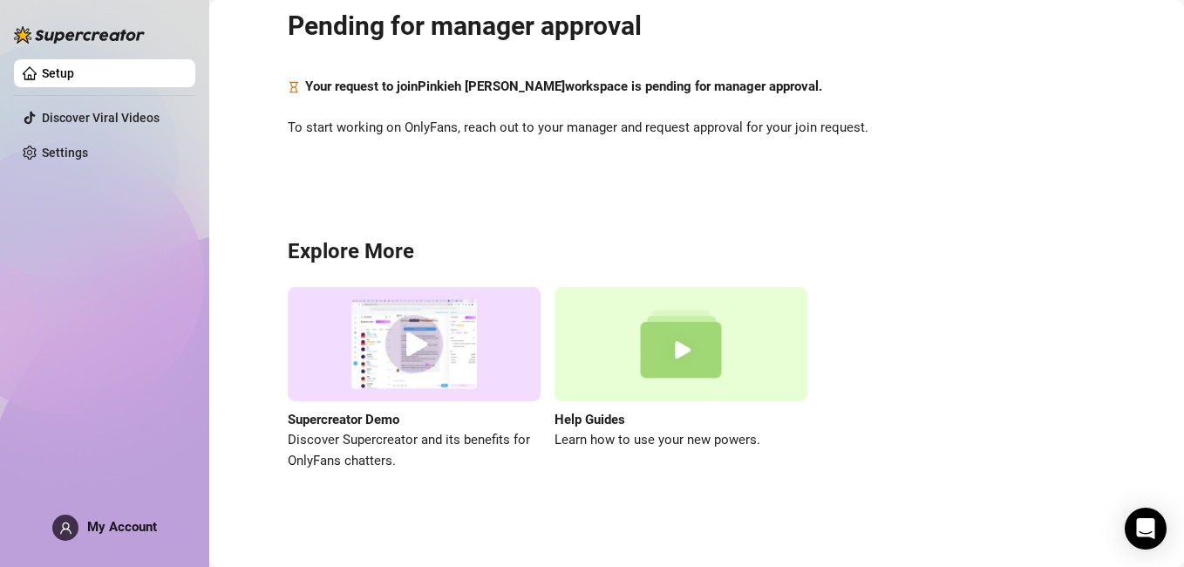
scroll to position [68, 0]
click at [379, 90] on strong "Your request to join Pinkieh Liyah Macalino workspace is pending for manager ap…" at bounding box center [563, 86] width 517 height 16
click at [434, 131] on span "To start working on OnlyFans, reach out to your manager and request approval fo…" at bounding box center [697, 128] width 818 height 21
click at [80, 147] on link "Settings" at bounding box center [65, 153] width 46 height 14
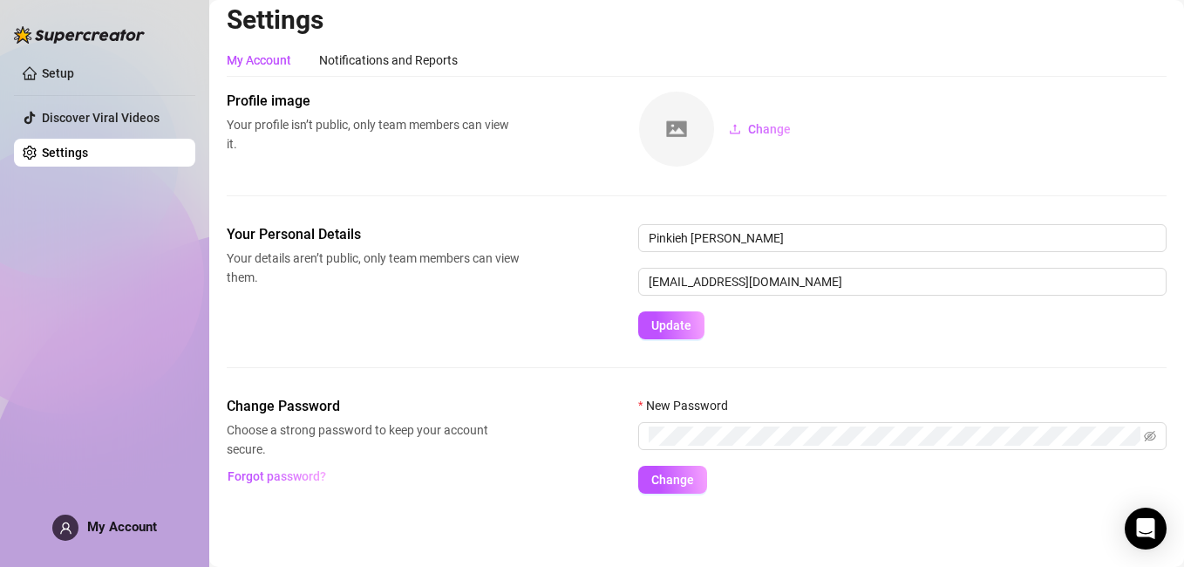
scroll to position [10, 0]
click at [105, 111] on link "Discover Viral Videos" at bounding box center [101, 118] width 118 height 14
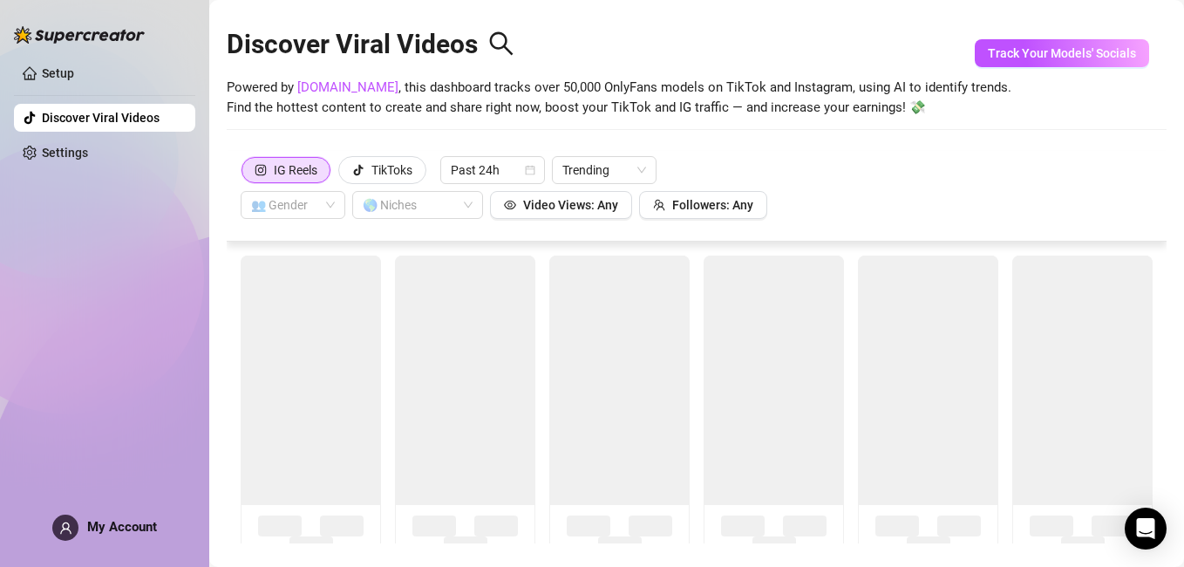
click at [99, 70] on div "discoverViralVideos is not available in the current Subscription Plan of this c…" at bounding box center [592, 283] width 1184 height 567
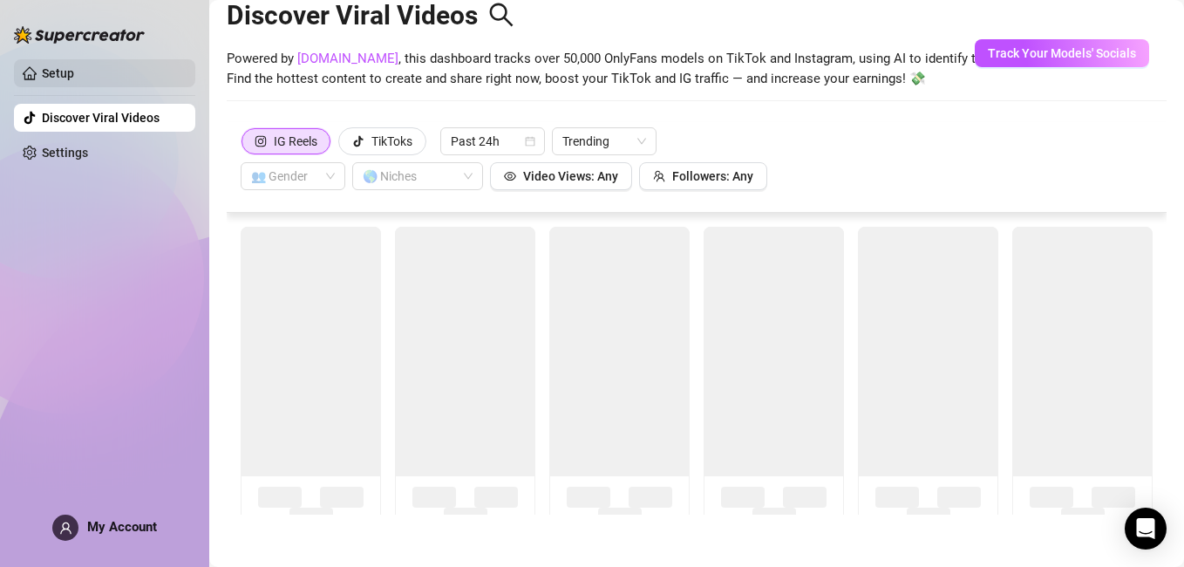
click at [74, 72] on link "Setup" at bounding box center [58, 73] width 32 height 14
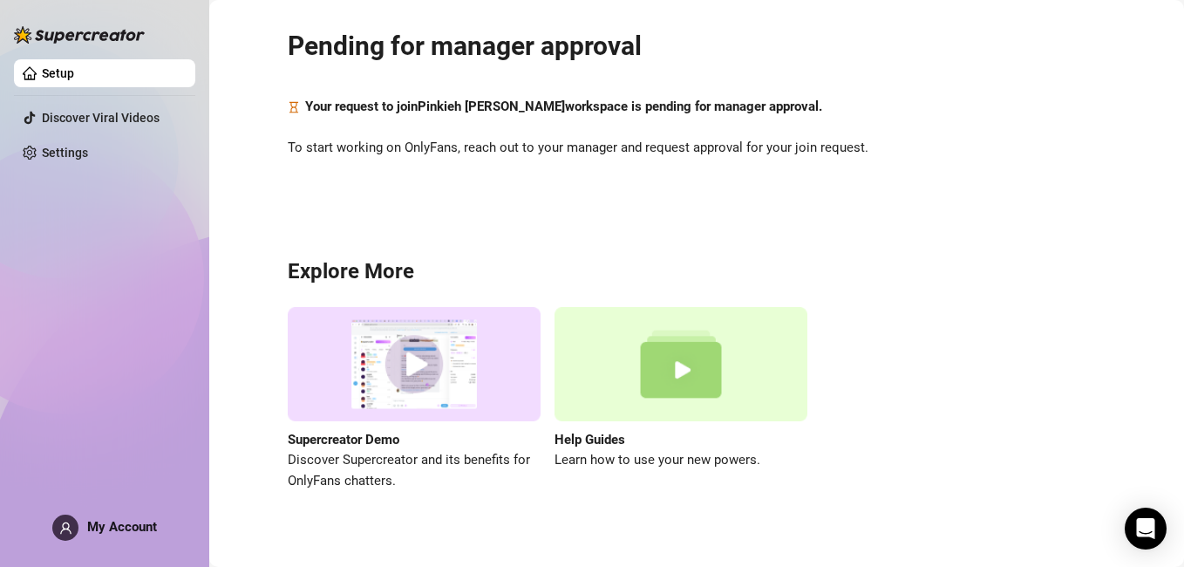
scroll to position [68, 0]
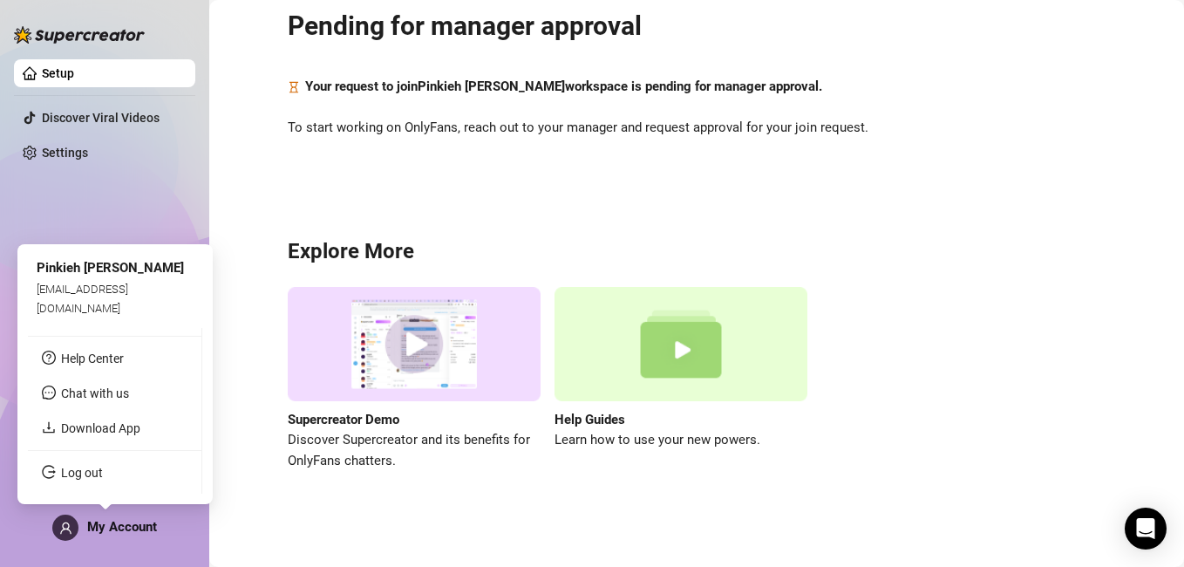
click at [106, 524] on span "My Account" at bounding box center [122, 527] width 70 height 16
click at [98, 525] on span "My Account" at bounding box center [122, 527] width 70 height 16
click at [116, 396] on span "Chat with us" at bounding box center [95, 393] width 68 height 14
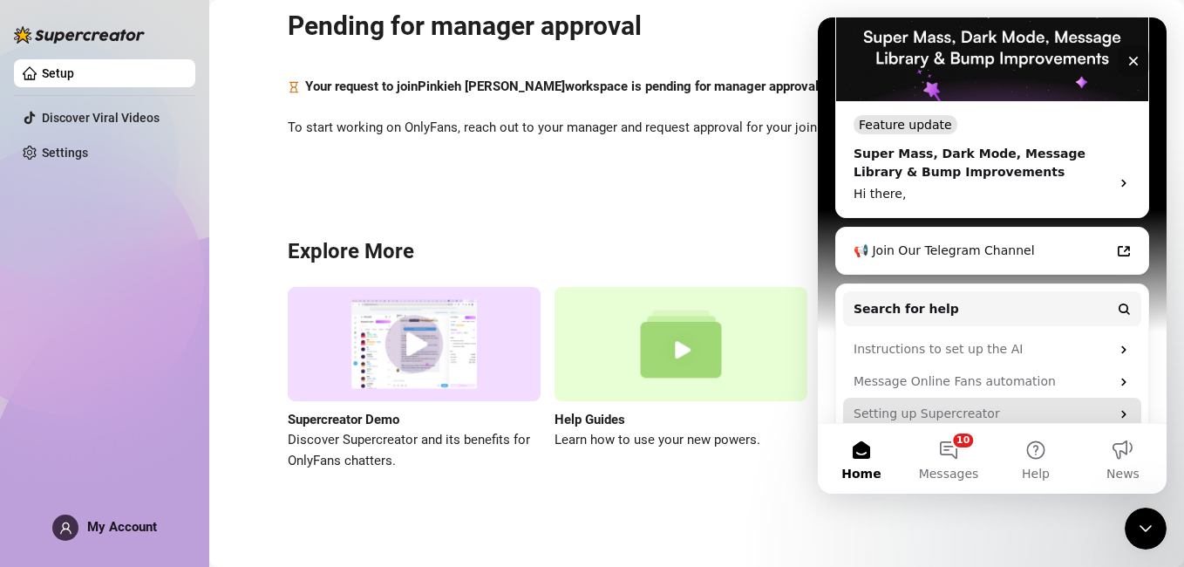
scroll to position [375, 0]
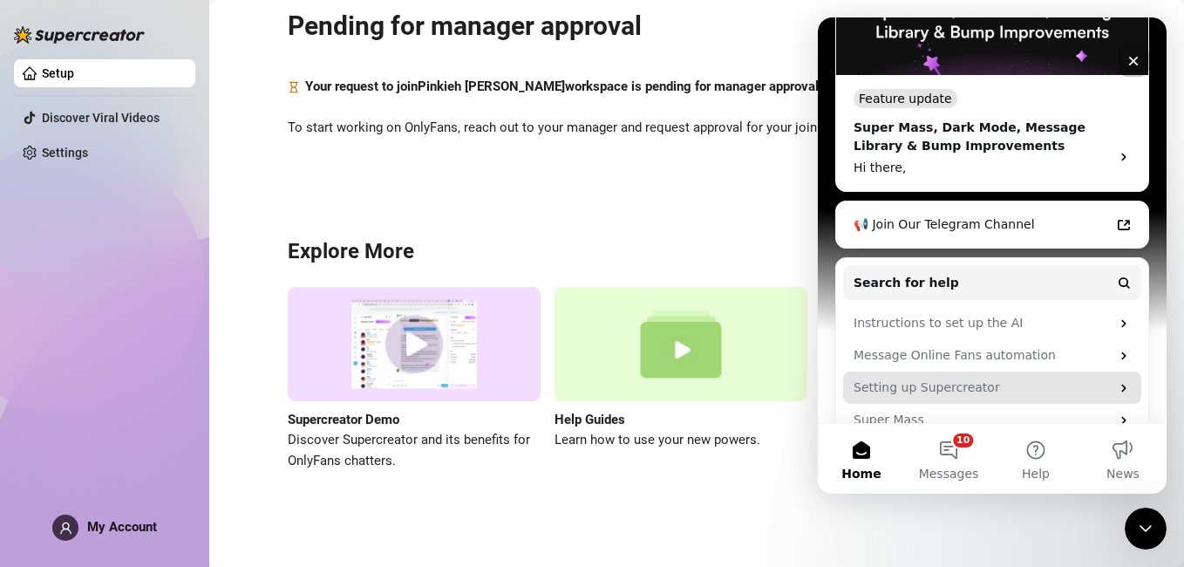
click at [972, 379] on div "Setting up Supercreator" at bounding box center [982, 388] width 256 height 18
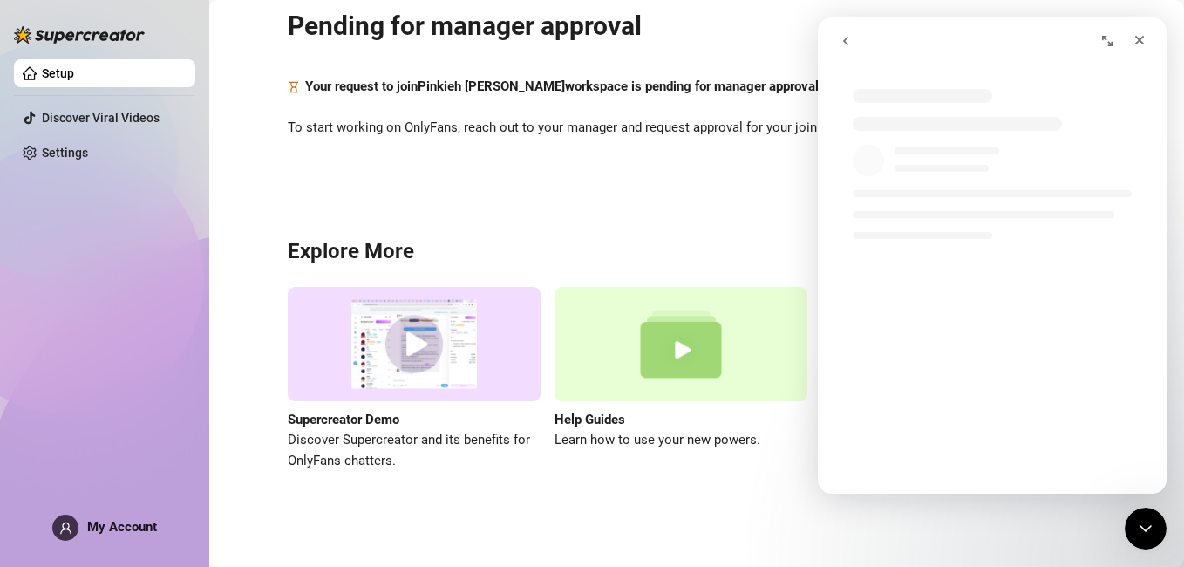
scroll to position [0, 0]
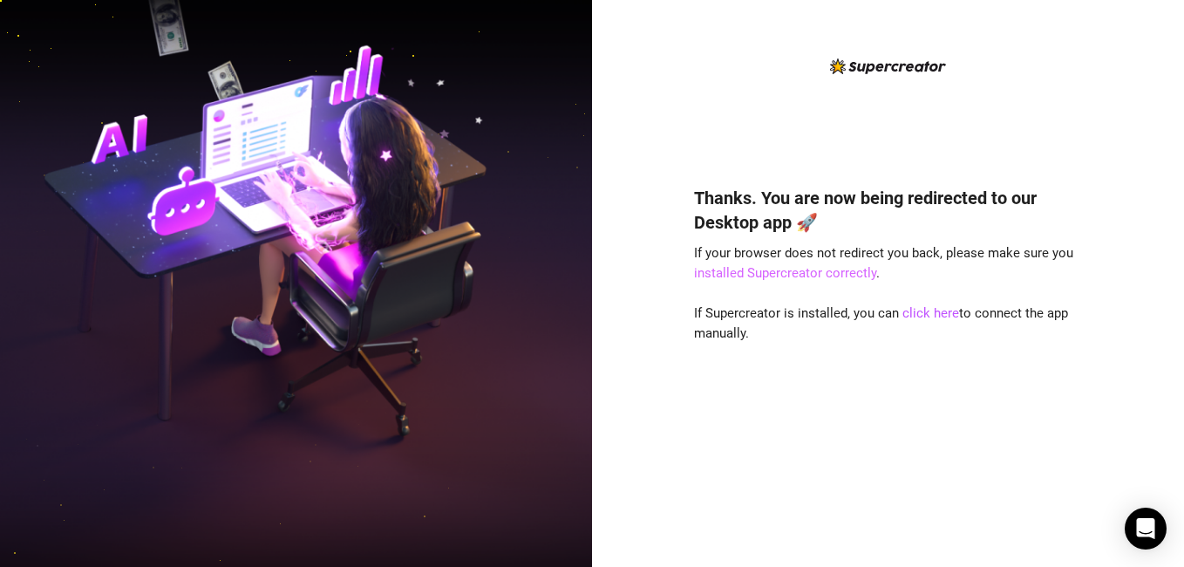
click at [823, 272] on link "installed Supercreator correctly" at bounding box center [785, 273] width 182 height 16
click at [915, 313] on link "click here" at bounding box center [931, 313] width 57 height 16
click at [373, 135] on img at bounding box center [296, 283] width 592 height 743
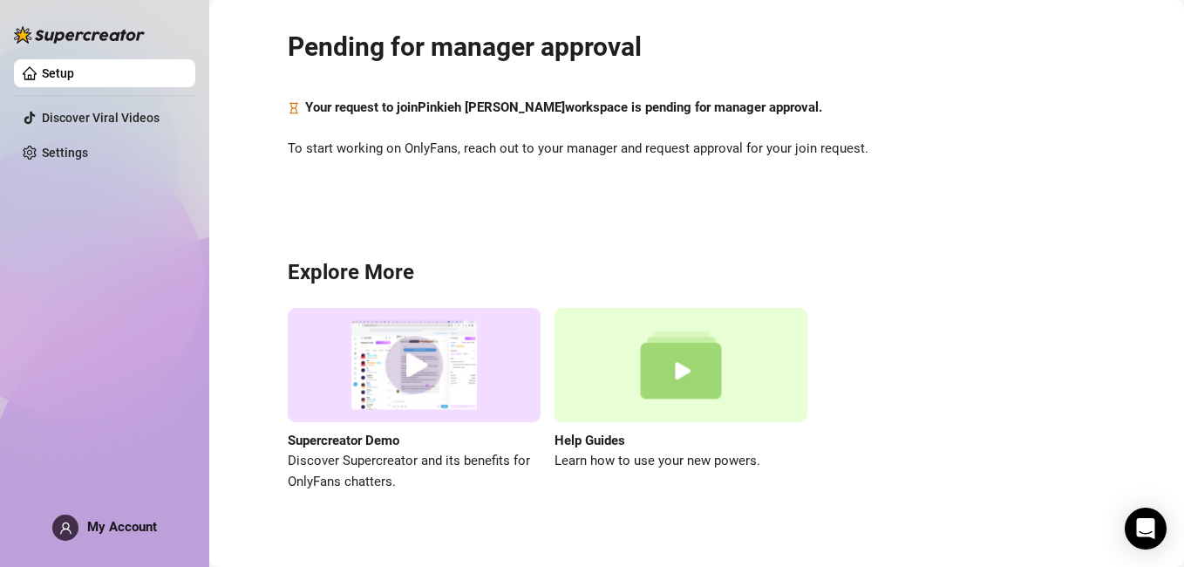
scroll to position [68, 0]
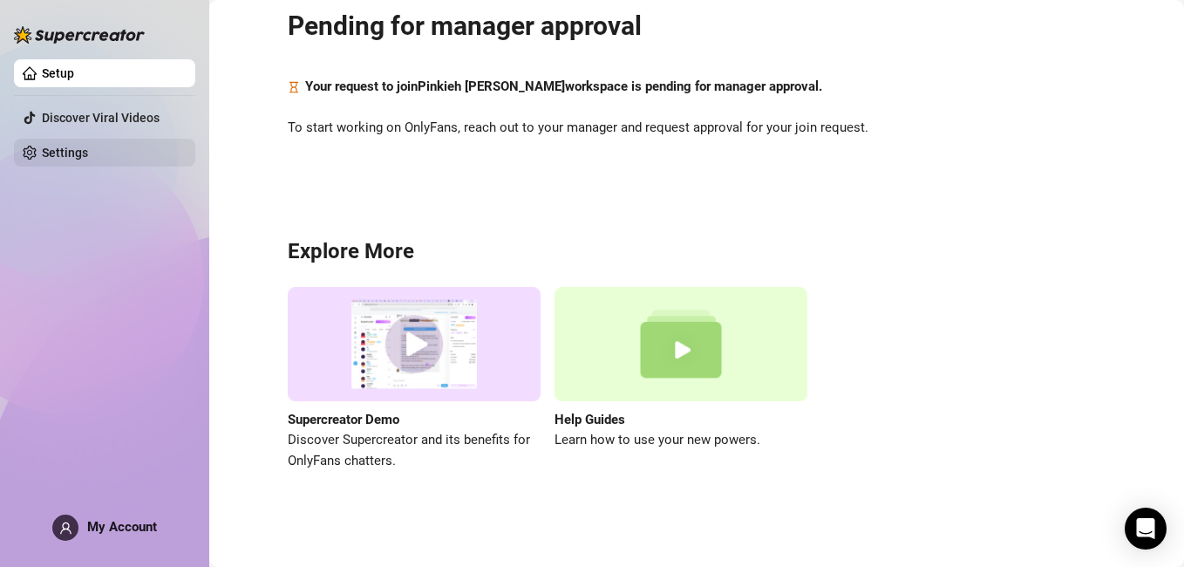
click at [67, 146] on link "Settings" at bounding box center [65, 153] width 46 height 14
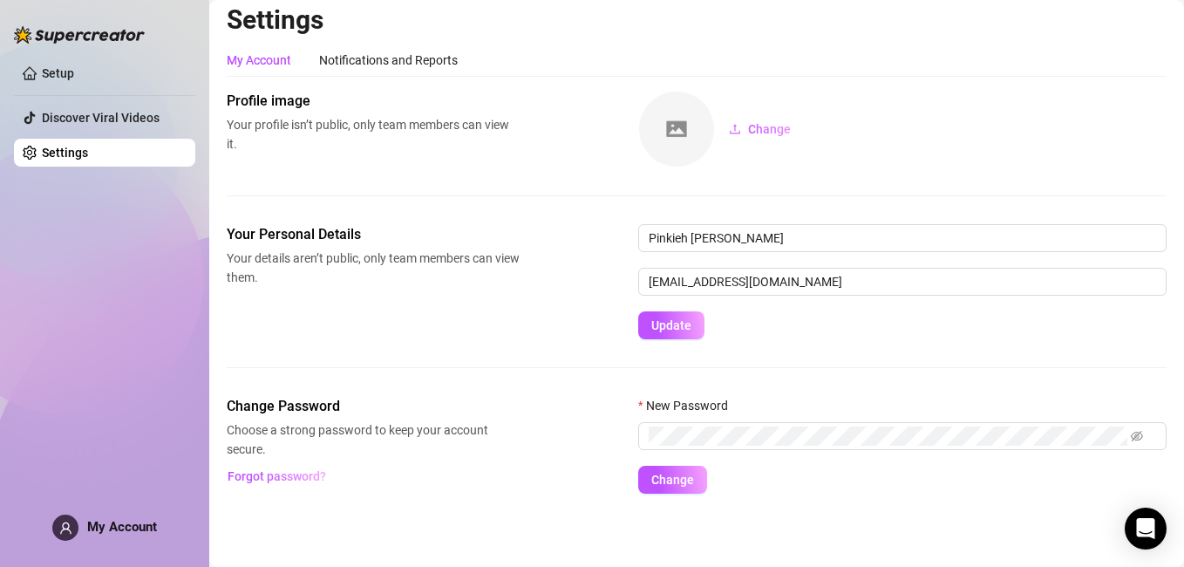
scroll to position [10, 0]
click at [699, 479] on button "Change" at bounding box center [672, 480] width 69 height 28
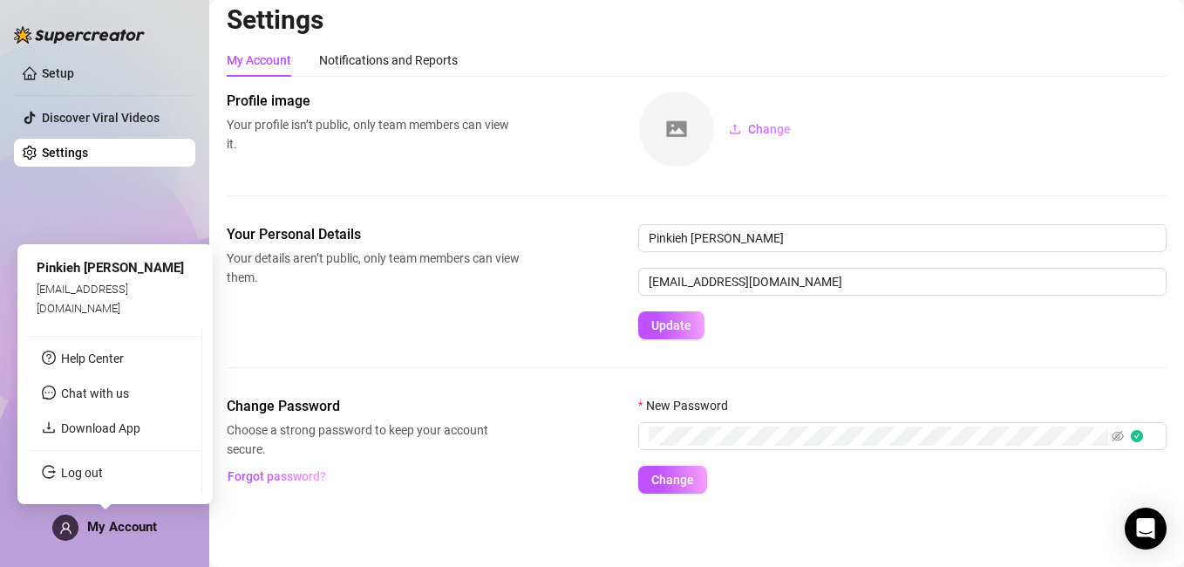
click at [97, 522] on span "My Account" at bounding box center [122, 527] width 70 height 16
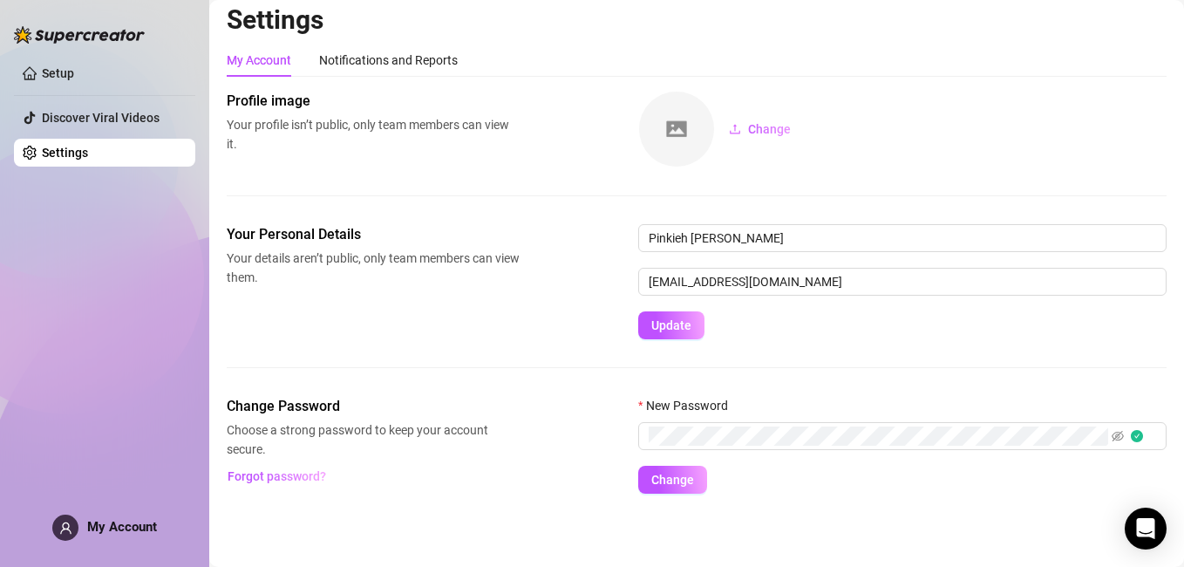
click at [94, 517] on div "My Account" at bounding box center [104, 528] width 105 height 26
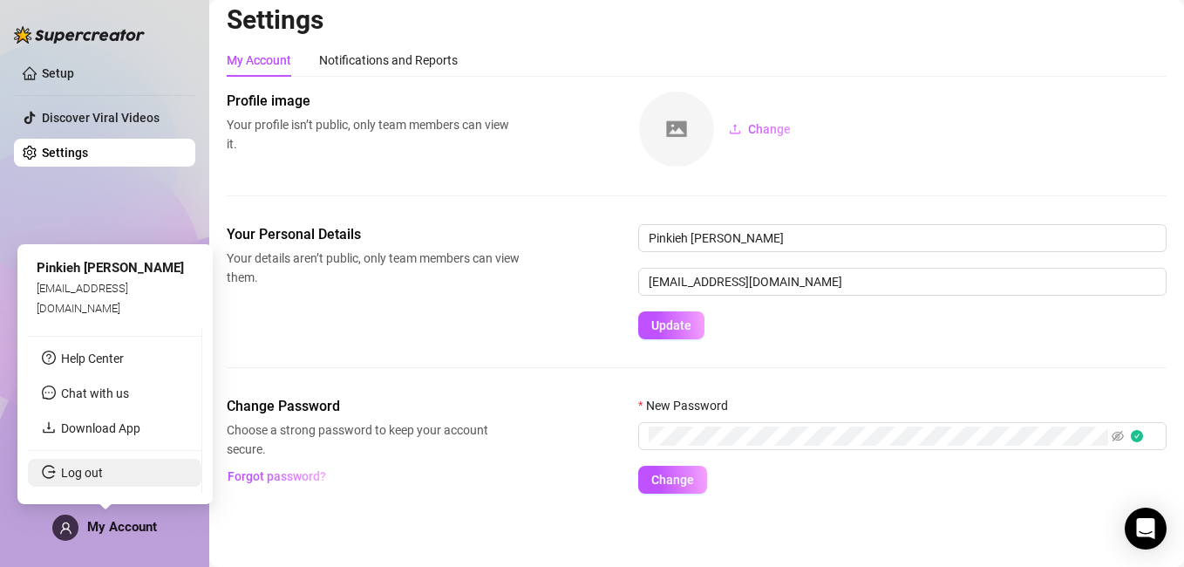
click at [87, 475] on link "Log out" at bounding box center [82, 473] width 42 height 14
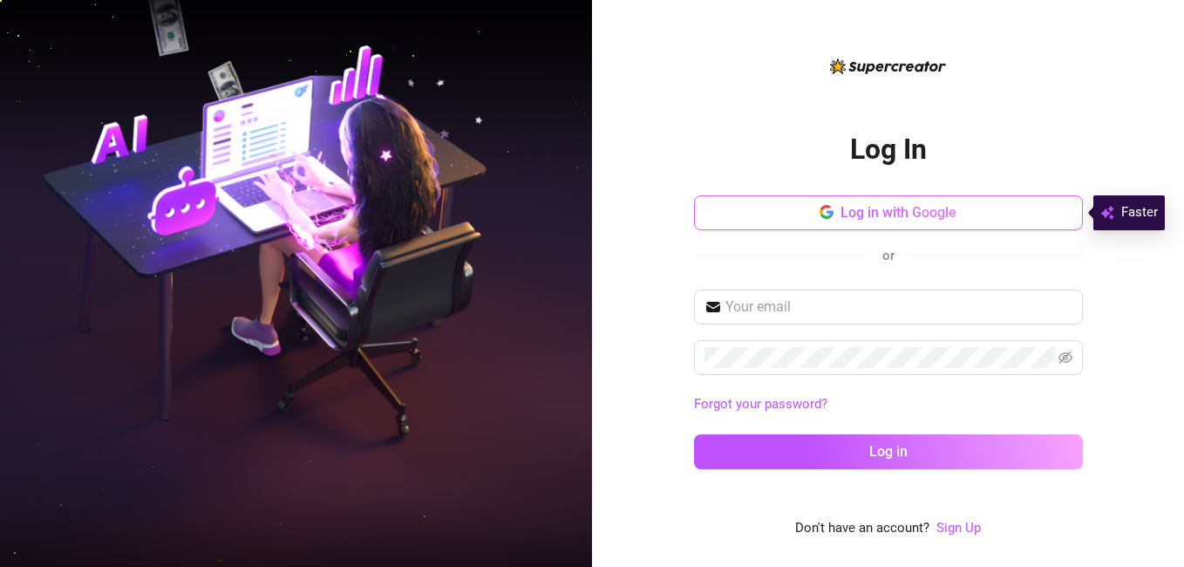
click at [854, 213] on span "Log in with Google" at bounding box center [899, 212] width 116 height 17
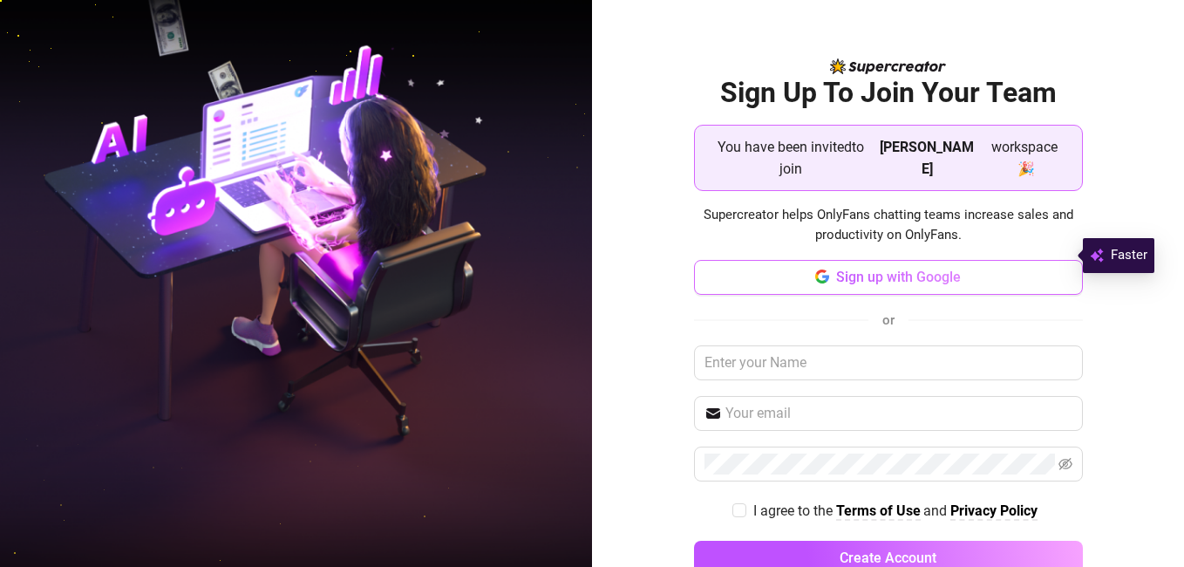
click at [839, 269] on span "Sign up with Google" at bounding box center [898, 277] width 125 height 17
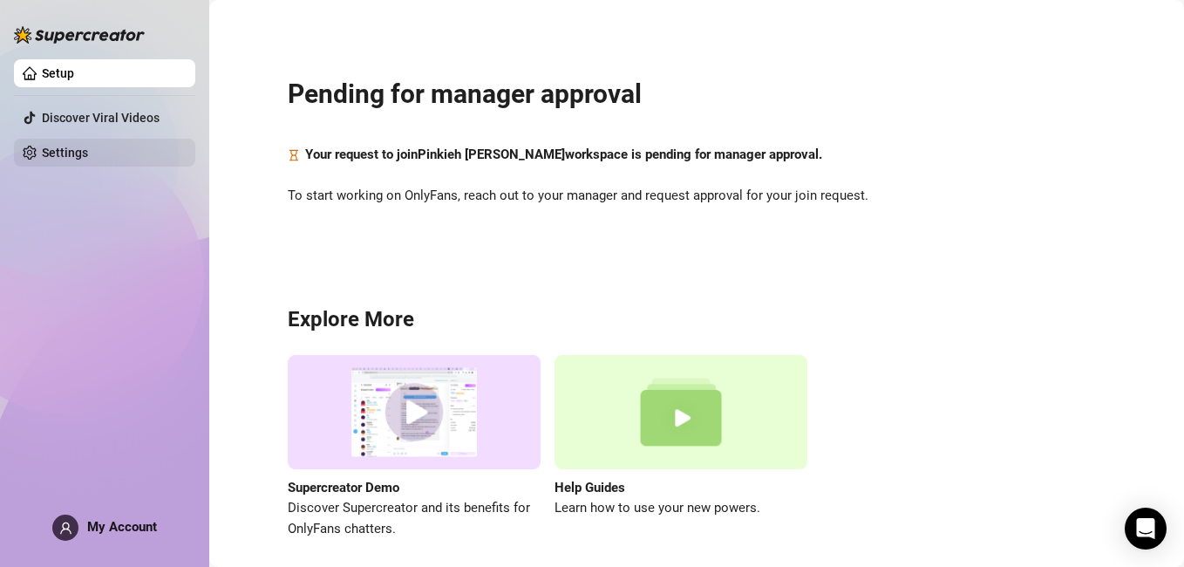
click at [82, 152] on link "Settings" at bounding box center [65, 153] width 46 height 14
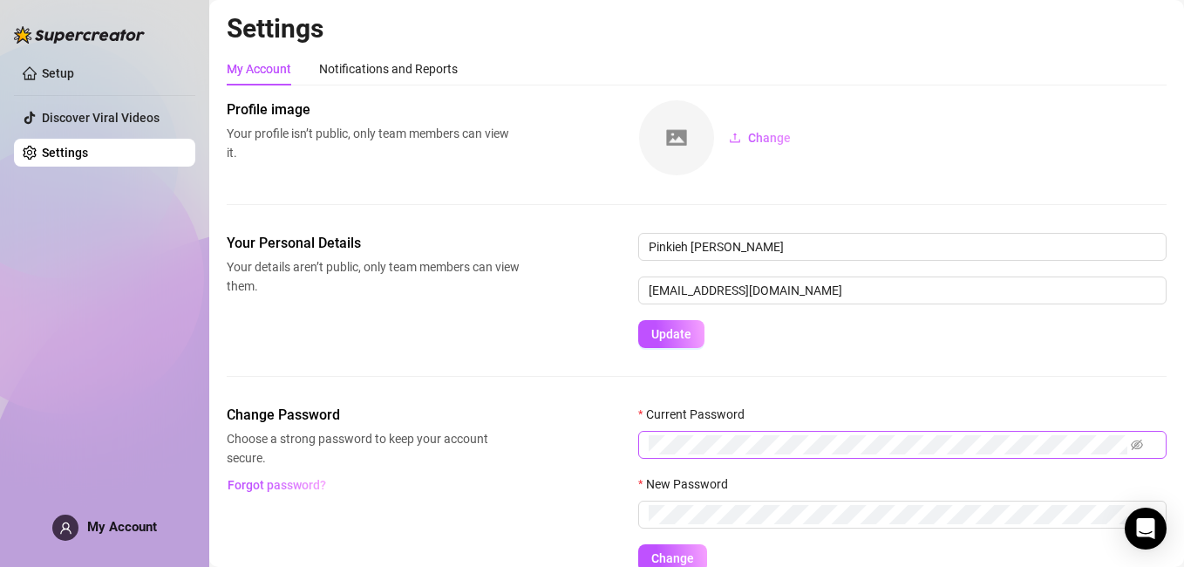
scroll to position [80, 0]
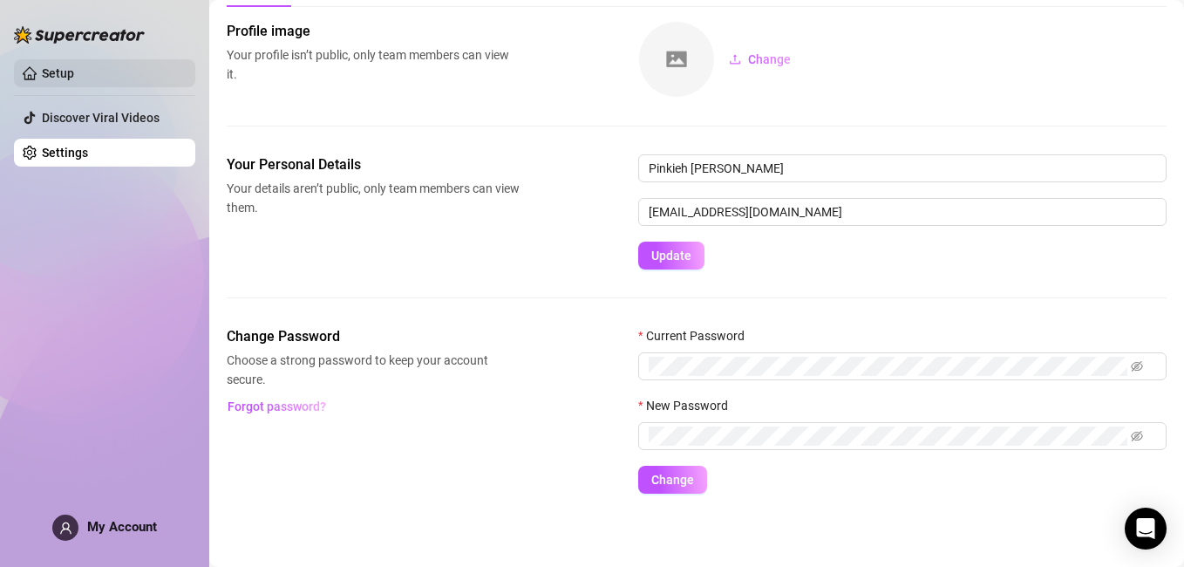
click at [74, 66] on link "Setup" at bounding box center [58, 73] width 32 height 14
